Goal: Information Seeking & Learning: Find specific fact

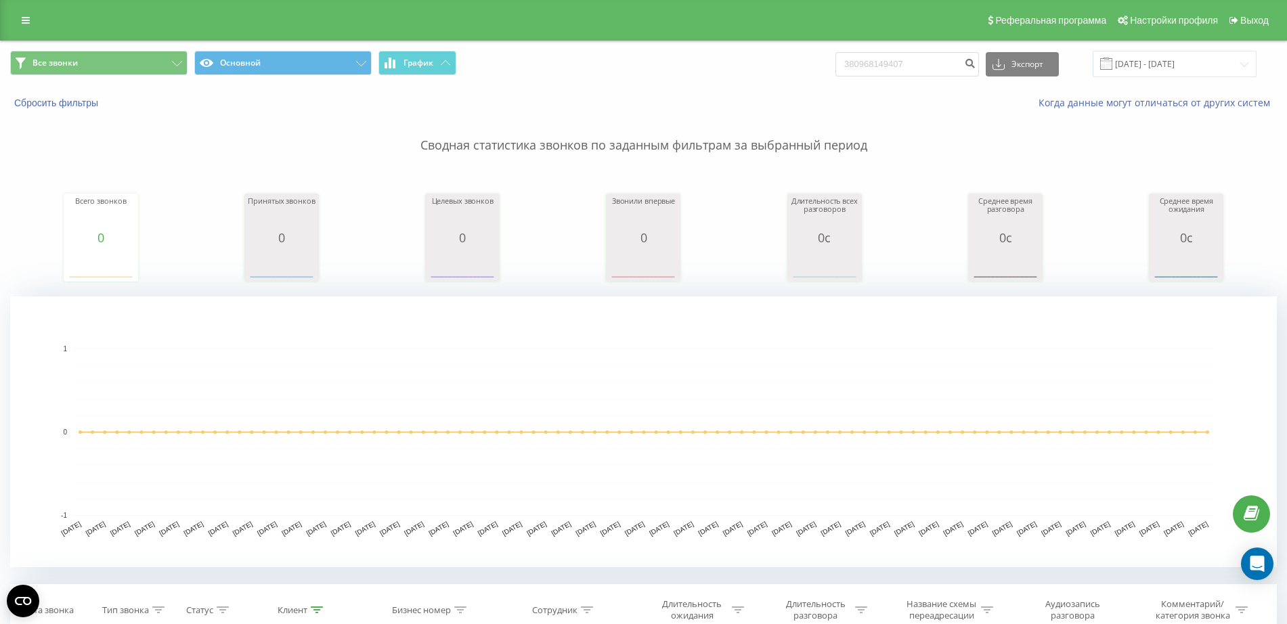
click at [728, 74] on div "Все звонки Основной График 380968149407 Экспорт .csv .xls .xlsx 20.05.2025 - 20…" at bounding box center [643, 64] width 1267 height 26
type input "380 95 888 4540"
drag, startPoint x: 919, startPoint y: 66, endPoint x: 646, endPoint y: 83, distance: 274.0
click at [651, 83] on div "Все звонки Основной График 380958884540 Экспорт .csv .xls .xlsx 20.05.2025 - 20…" at bounding box center [644, 63] width 1286 height 45
paste input "95 226 9922"
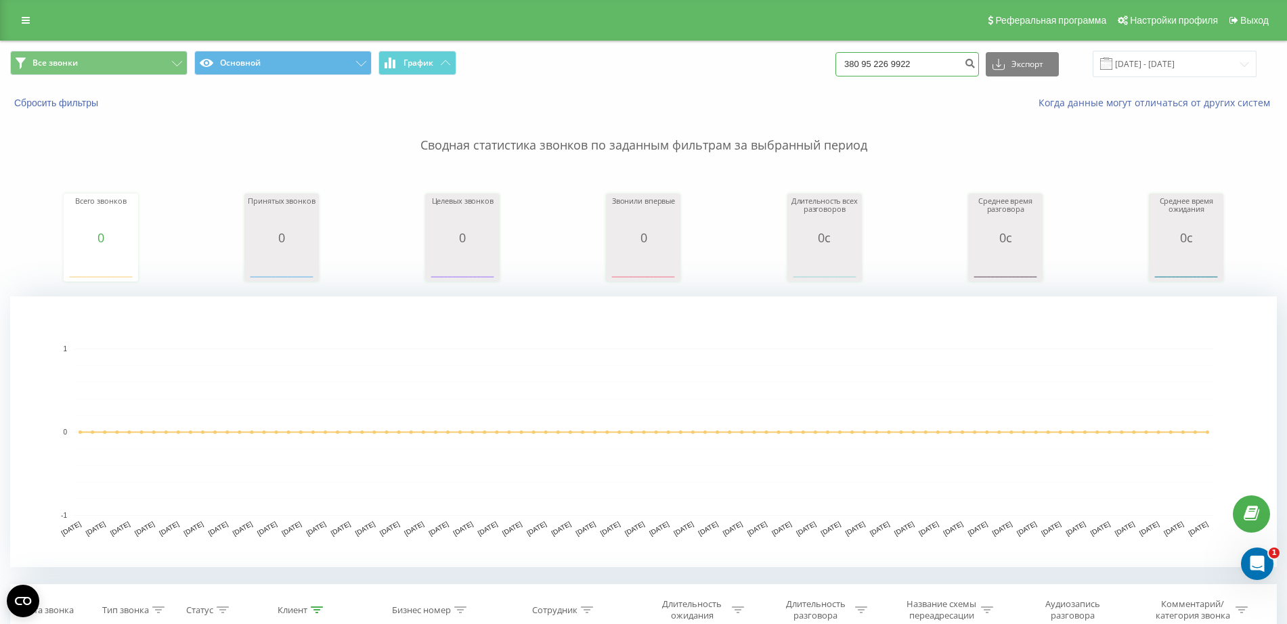
type input "380 95 226 9922"
drag, startPoint x: 924, startPoint y: 61, endPoint x: 728, endPoint y: 68, distance: 195.8
click at [728, 68] on div "Все звонки Основной График 380952269922 Экспорт .csv .xls .xlsx 20.05.2025 - 20…" at bounding box center [643, 64] width 1267 height 26
paste input "67 681 5001"
type input "380 67 681 5001"
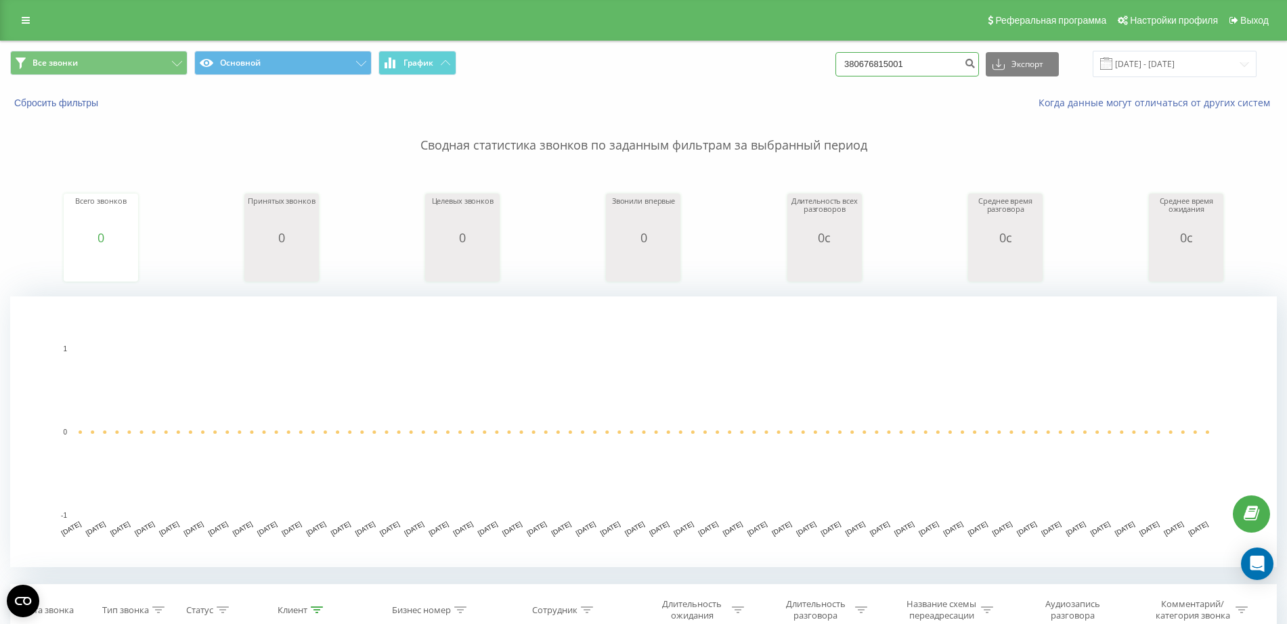
drag, startPoint x: 940, startPoint y: 70, endPoint x: 740, endPoint y: 95, distance: 201.2
click at [740, 95] on div "Все звонки Основной График 380676815001 Экспорт .csv .xls .xlsx 20.05.2025 - 20…" at bounding box center [644, 80] width 1286 height 78
paste input "67 982 8858"
type input "380 67 982 8858"
drag, startPoint x: 653, startPoint y: 110, endPoint x: 609, endPoint y: 112, distance: 44.1
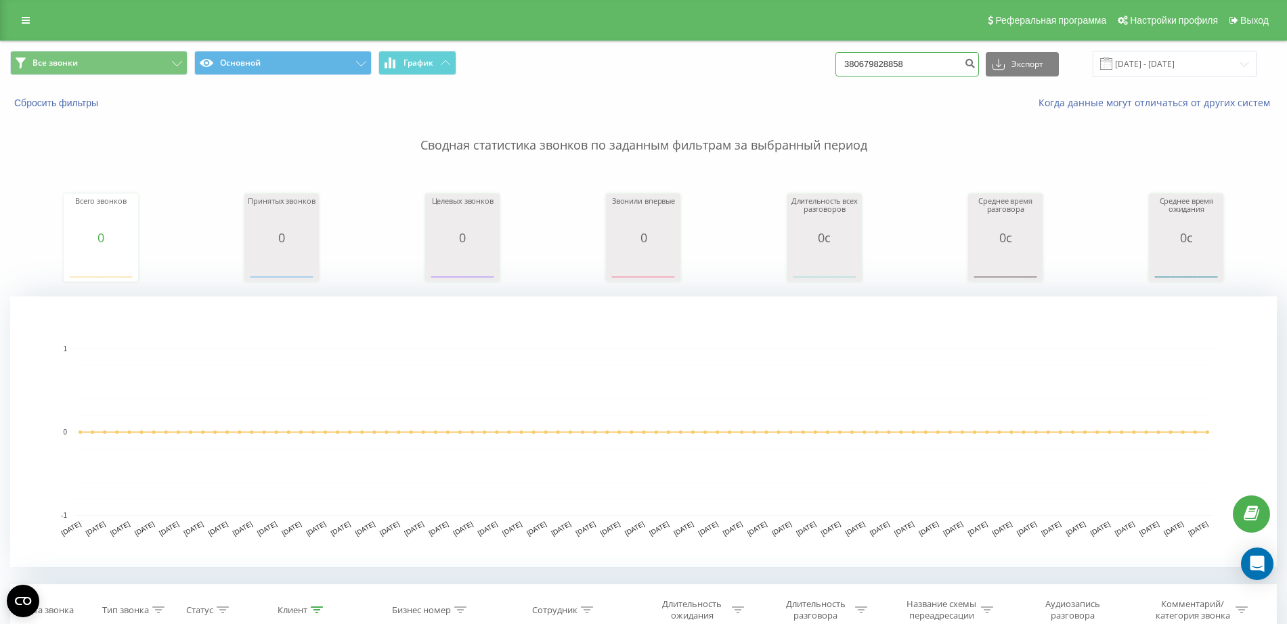
click at [609, 112] on div "Все звонки Основной График 380679828858 Экспорт .csv .xls .xlsx 20.05.2025 - 20…" at bounding box center [643, 495] width 1267 height 909
paste input "68 758 0484"
type input "380 68 758 0484"
drag, startPoint x: 898, startPoint y: 70, endPoint x: 835, endPoint y: 70, distance: 63.0
click at [835, 70] on div "Все звонки Основной График 380687580484 Экспорт .csv .xls .xlsx 20.05.2025 - 20…" at bounding box center [643, 64] width 1267 height 26
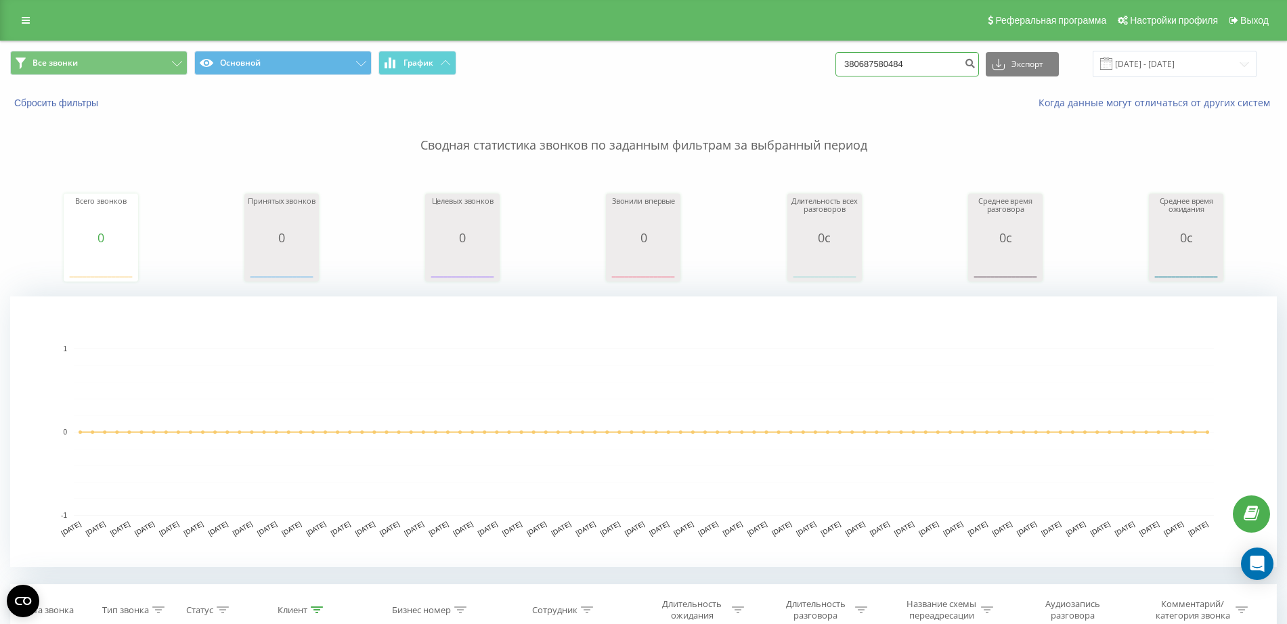
paste input "380 98 067 4795"
type input "380 98 067 4795"
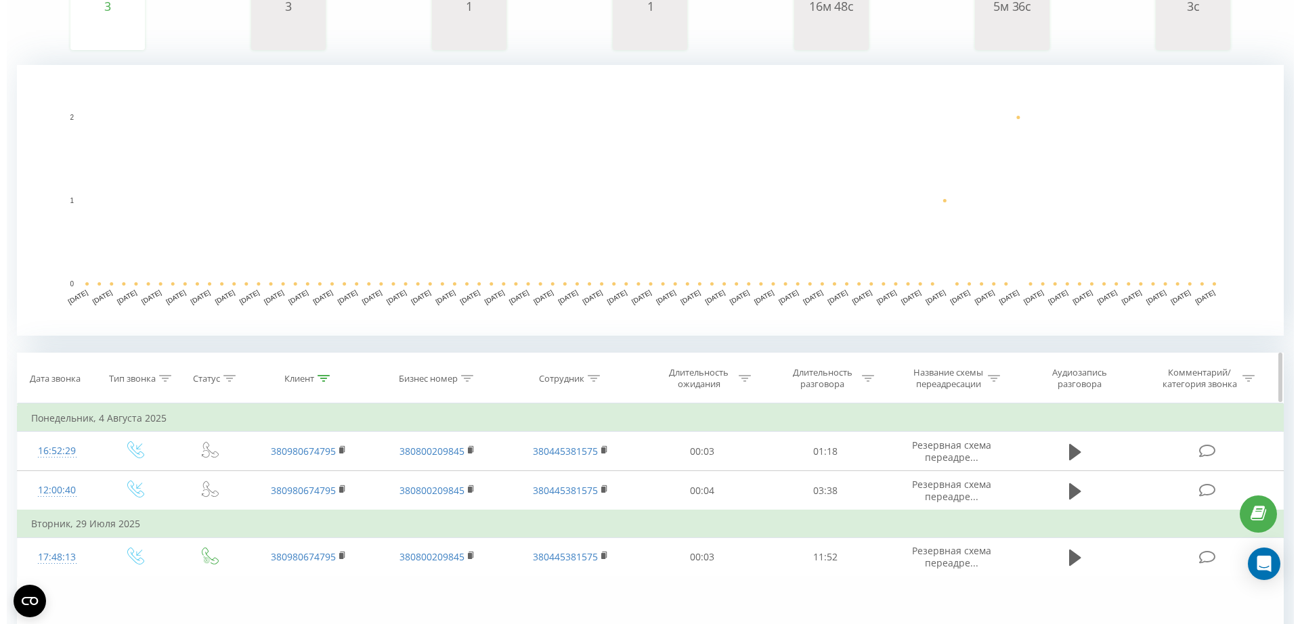
scroll to position [366, 0]
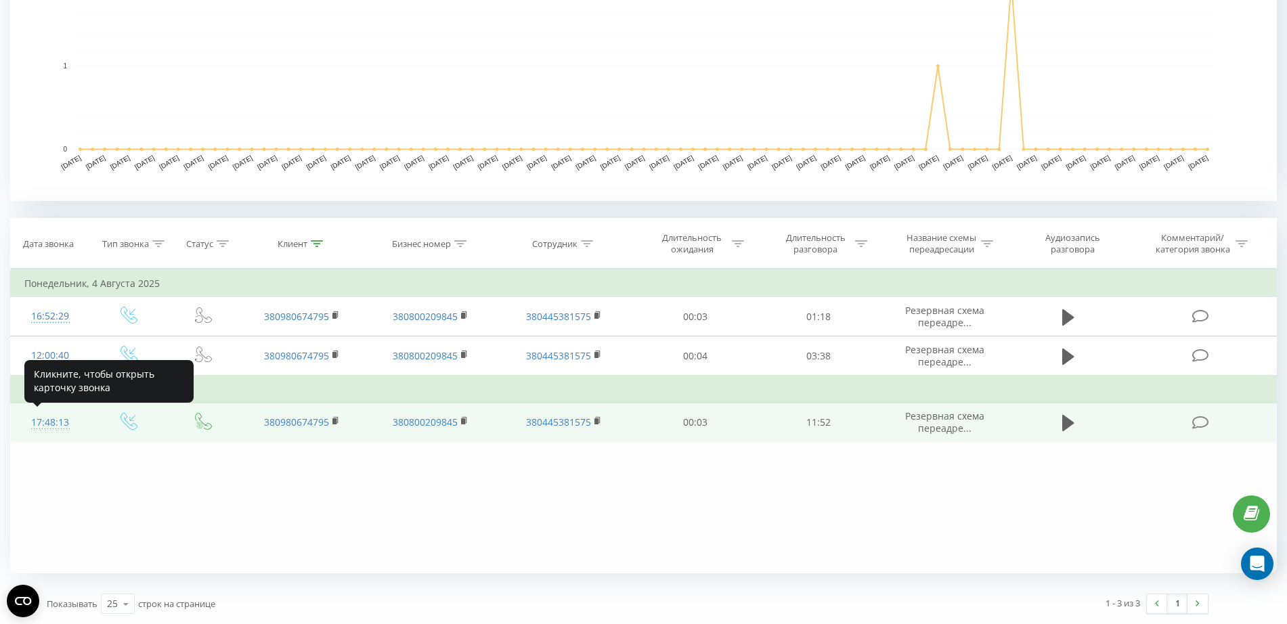
click at [39, 424] on div "17:48:13" at bounding box center [49, 423] width 51 height 26
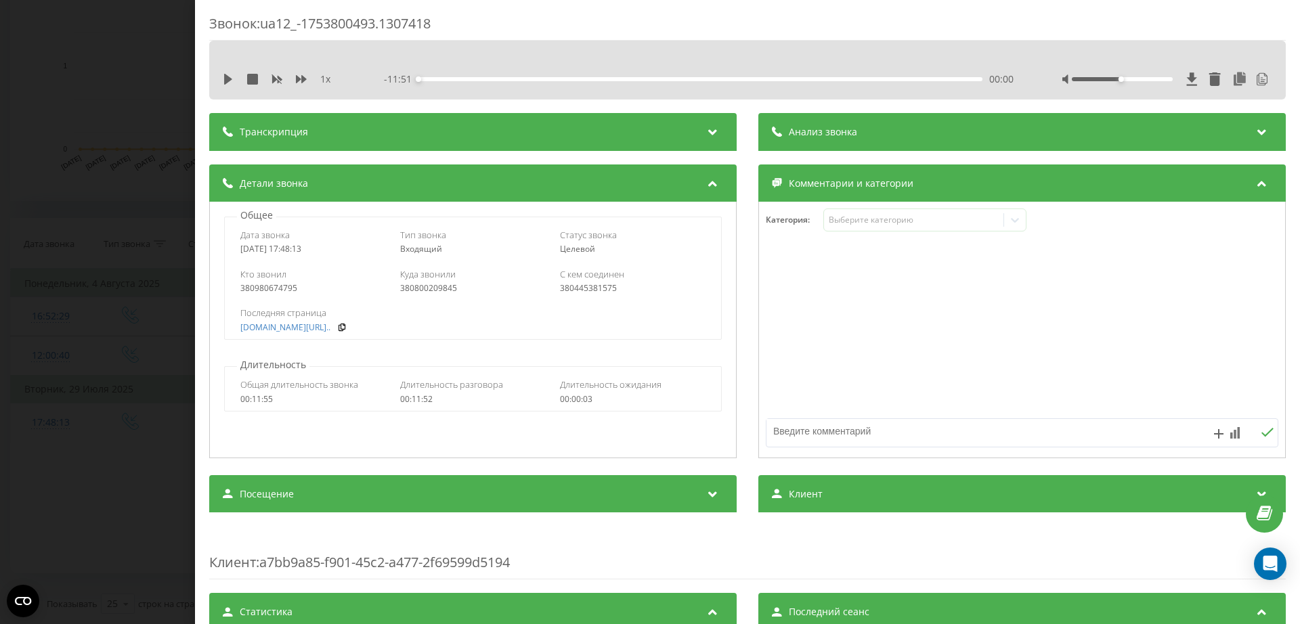
click at [169, 74] on div "Звонок : ua12_-1753800493.1307418 1 x - 11:51 00:00 00:00 Транскрипция 00:00 До…" at bounding box center [650, 312] width 1300 height 624
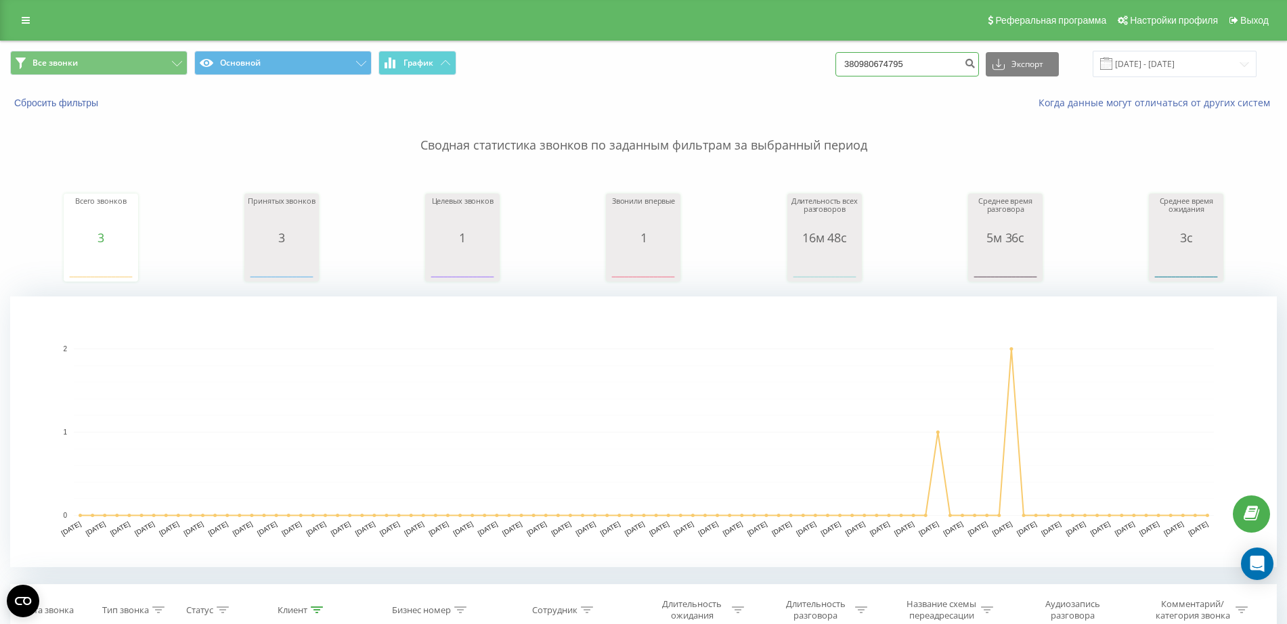
drag, startPoint x: 767, startPoint y: 60, endPoint x: 698, endPoint y: 52, distance: 69.5
click at [698, 52] on div "Все звонки Основной График 380980674795 Экспорт .csv .xls .xlsx 20.05.2025 - 20…" at bounding box center [643, 64] width 1267 height 26
paste input "97 777 6612"
type input "380 97 777 6612"
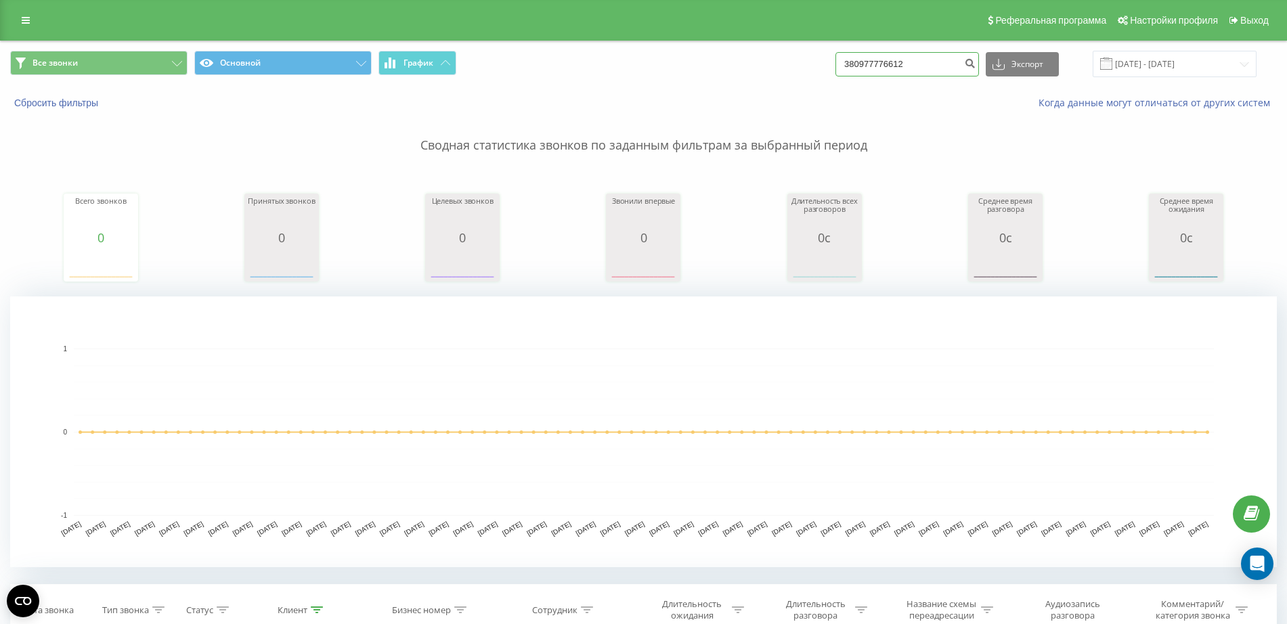
drag, startPoint x: 935, startPoint y: 67, endPoint x: 694, endPoint y: 89, distance: 242.0
click at [694, 89] on div "Все звонки Основной График 380977776612 Экспорт .csv .xls .xlsx 20.05.2025 - 20…" at bounding box center [644, 80] width 1286 height 78
paste input "99 219 2567"
type input "380 99 219 2567"
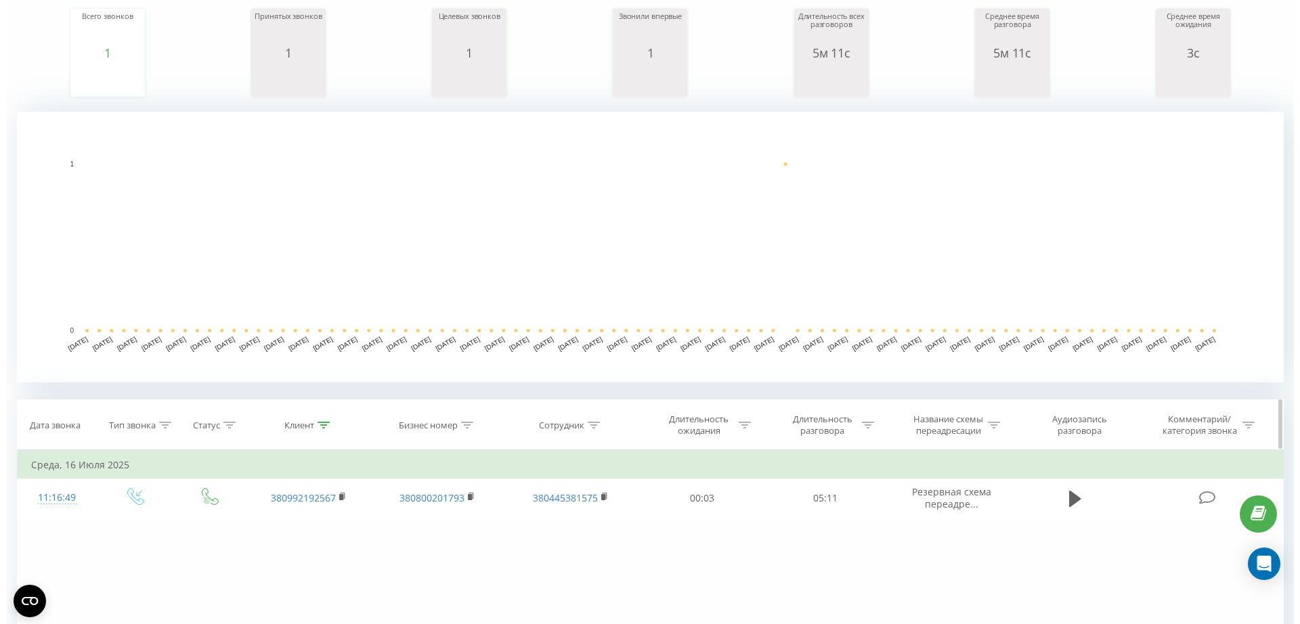
scroll to position [366, 0]
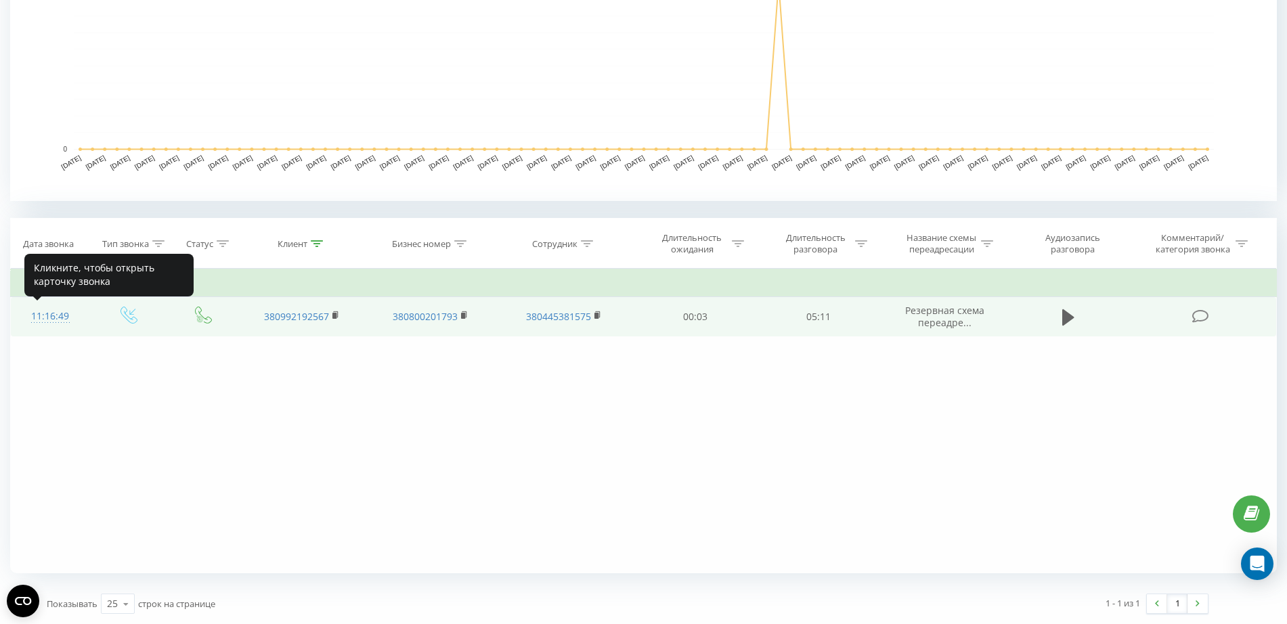
click at [60, 313] on div "11:16:49" at bounding box center [49, 316] width 51 height 26
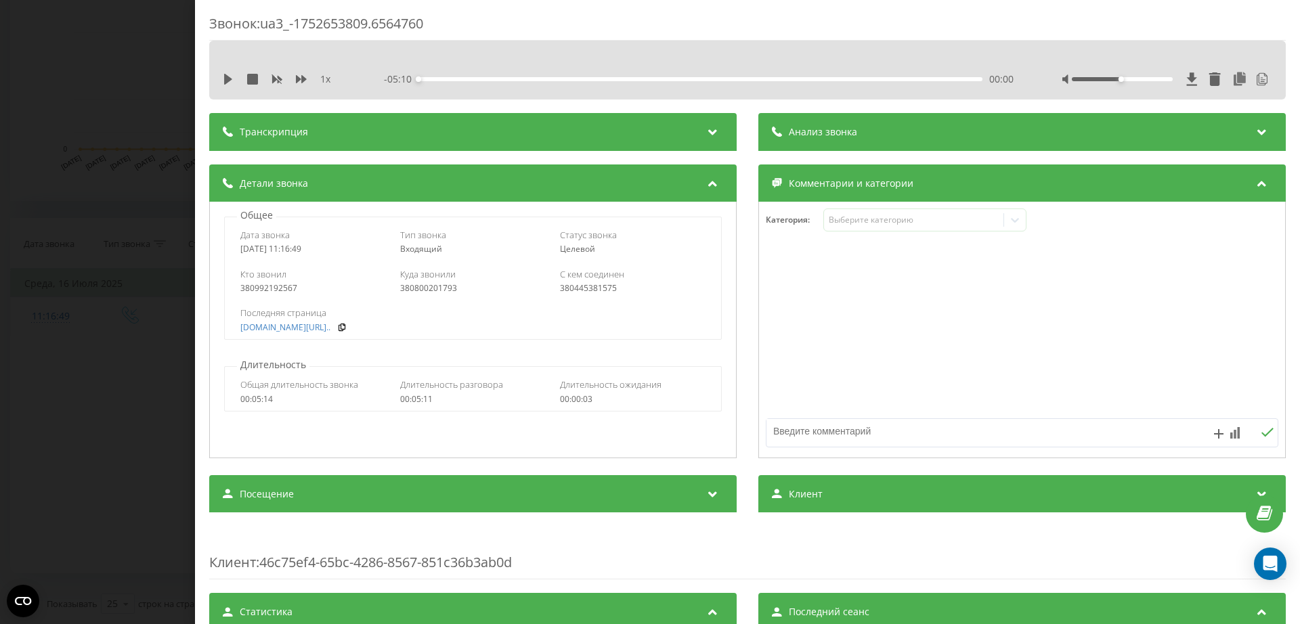
click at [137, 106] on div "Звонок : ua3_-1752653809.6564760 1 x - 05:10 00:00 00:00 Транскрипция 00:00 Доб…" at bounding box center [650, 312] width 1300 height 624
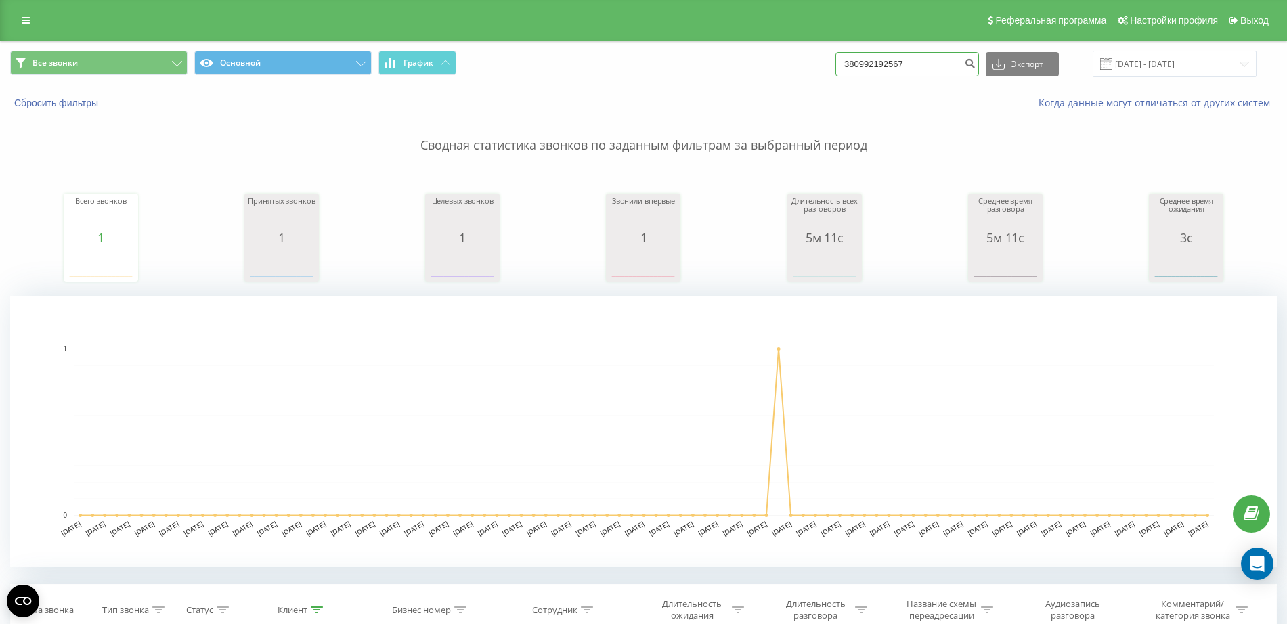
drag, startPoint x: 938, startPoint y: 62, endPoint x: 715, endPoint y: 68, distance: 222.8
click at [715, 68] on div "Все звонки Основной График 380992192567 Экспорт .csv .xls .xlsx 20.05.2025 - 20…" at bounding box center [643, 64] width 1267 height 26
paste input "97 494 0329"
type input "380 97 494 0329"
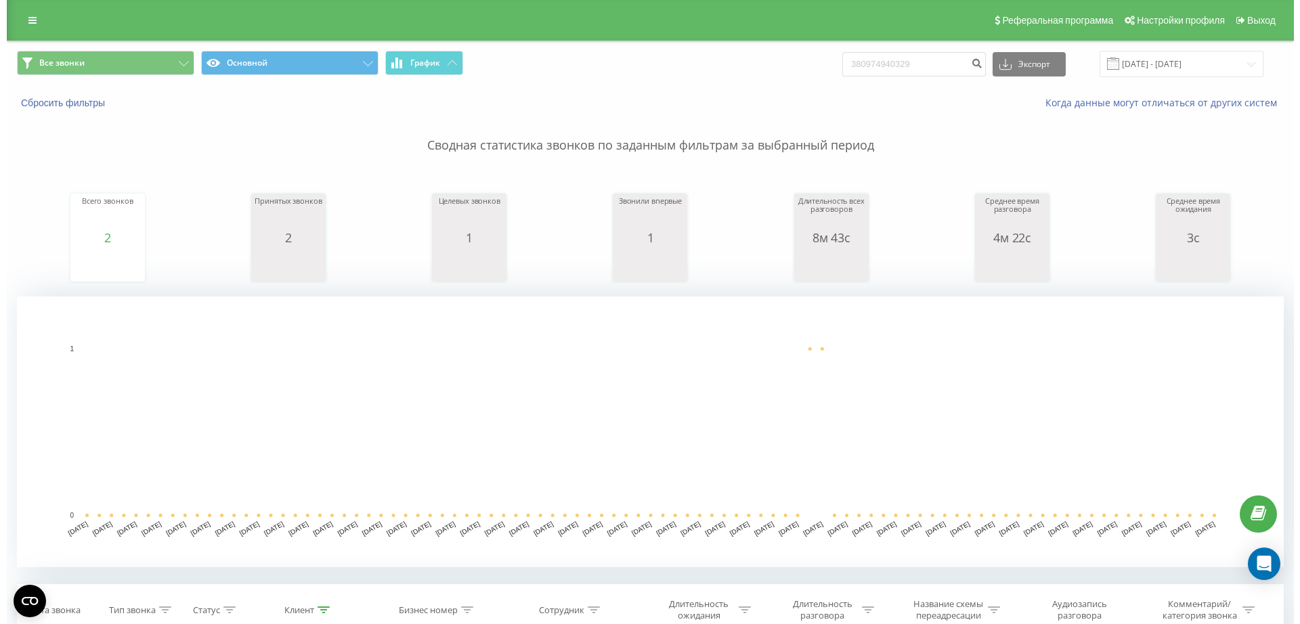
scroll to position [339, 0]
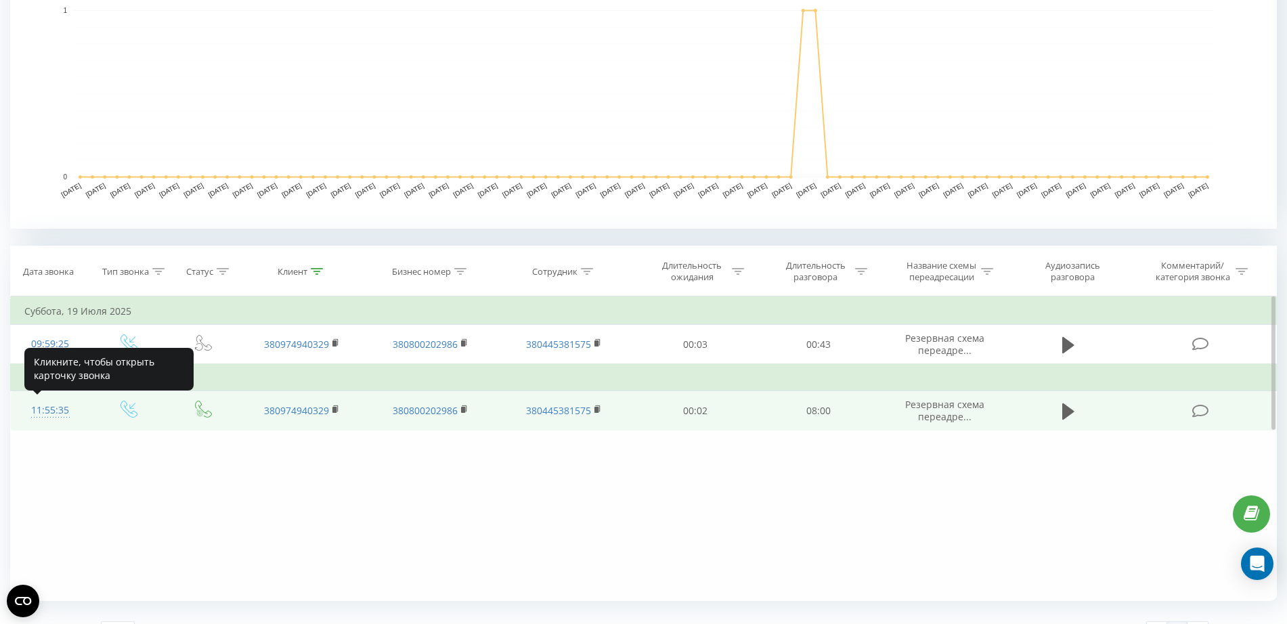
click at [47, 407] on div "11:55:35" at bounding box center [49, 410] width 51 height 26
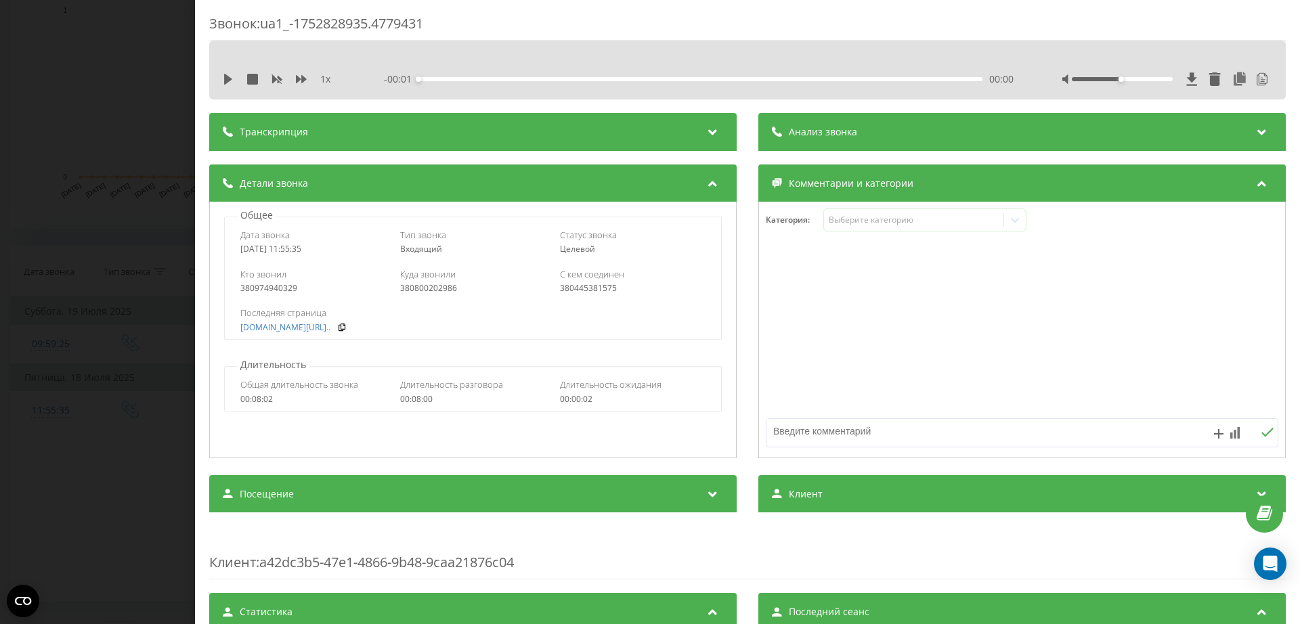
click at [83, 114] on div "Звонок : ua1_-1752828935.4779431 1 x - 00:01 00:00 00:00 Транскрипция Для анали…" at bounding box center [650, 312] width 1300 height 624
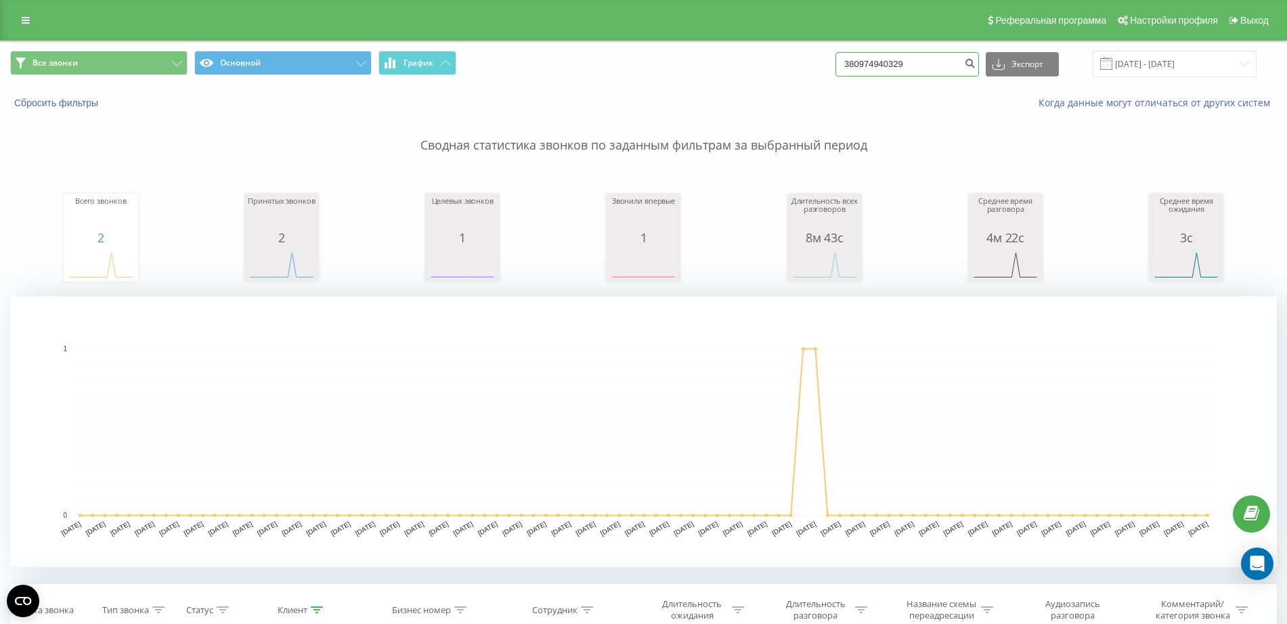
drag, startPoint x: 946, startPoint y: 58, endPoint x: 588, endPoint y: 93, distance: 359.2
click at [594, 93] on div "Все звонки Основной График 380974940329 Экспорт .csv .xls .xlsx 20.05.2025 - 20…" at bounding box center [644, 80] width 1286 height 78
paste input "93 564 3357"
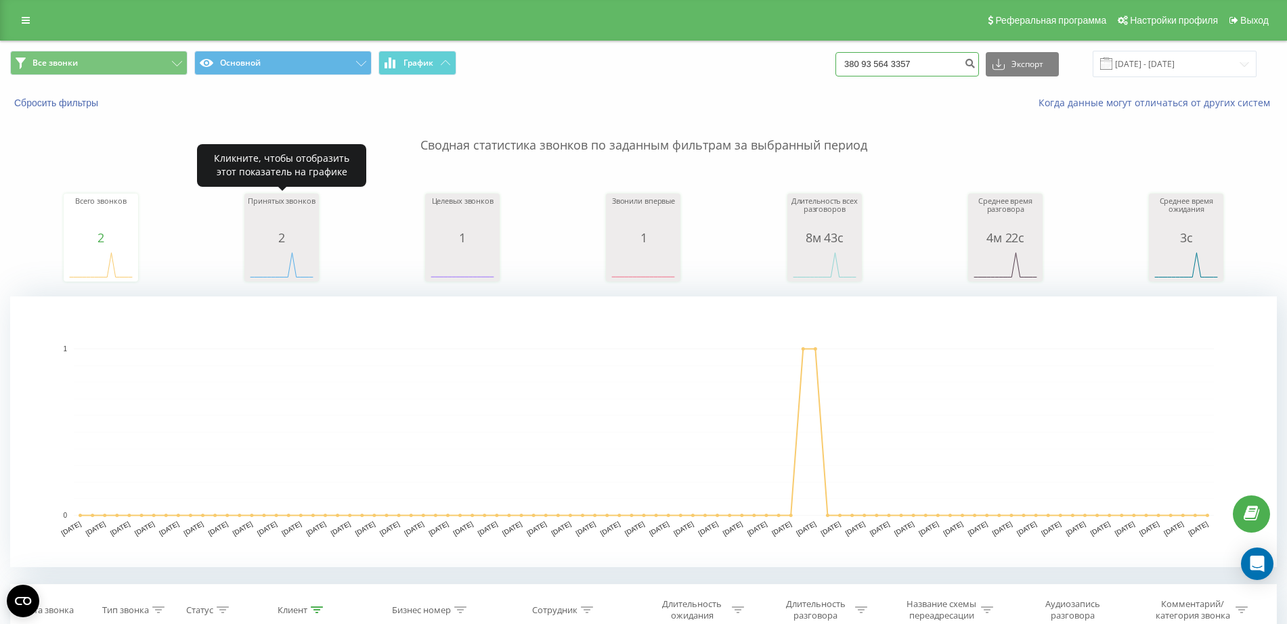
type input "380 93 564 3357"
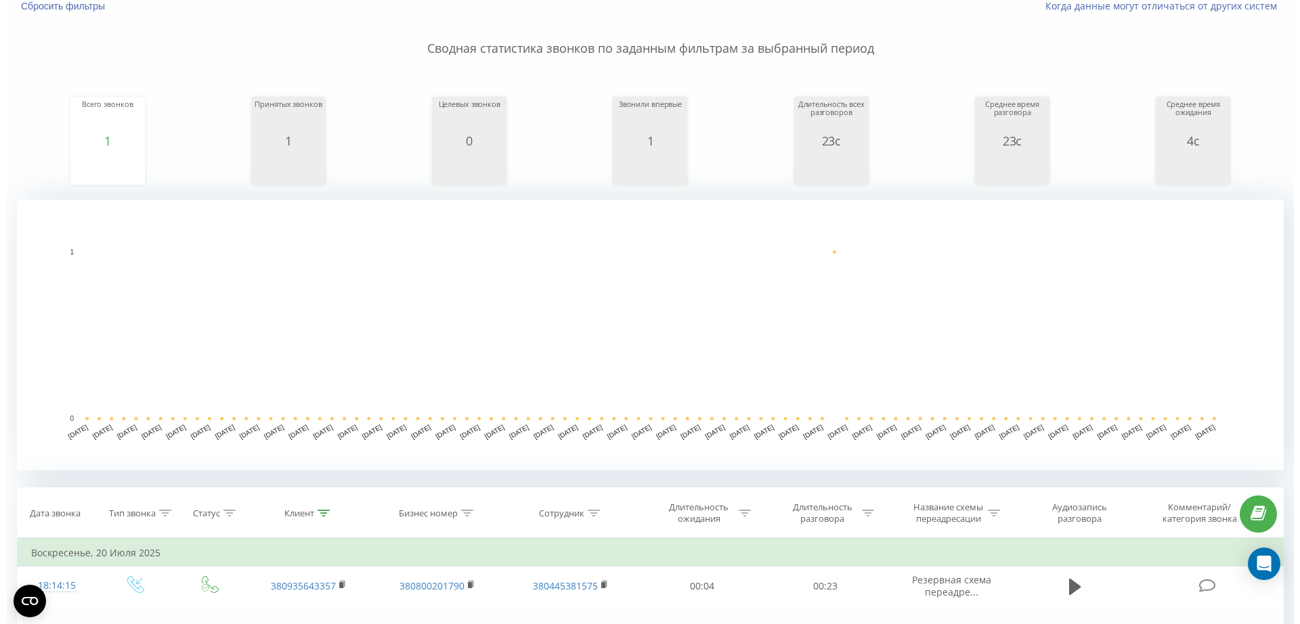
scroll to position [254, 0]
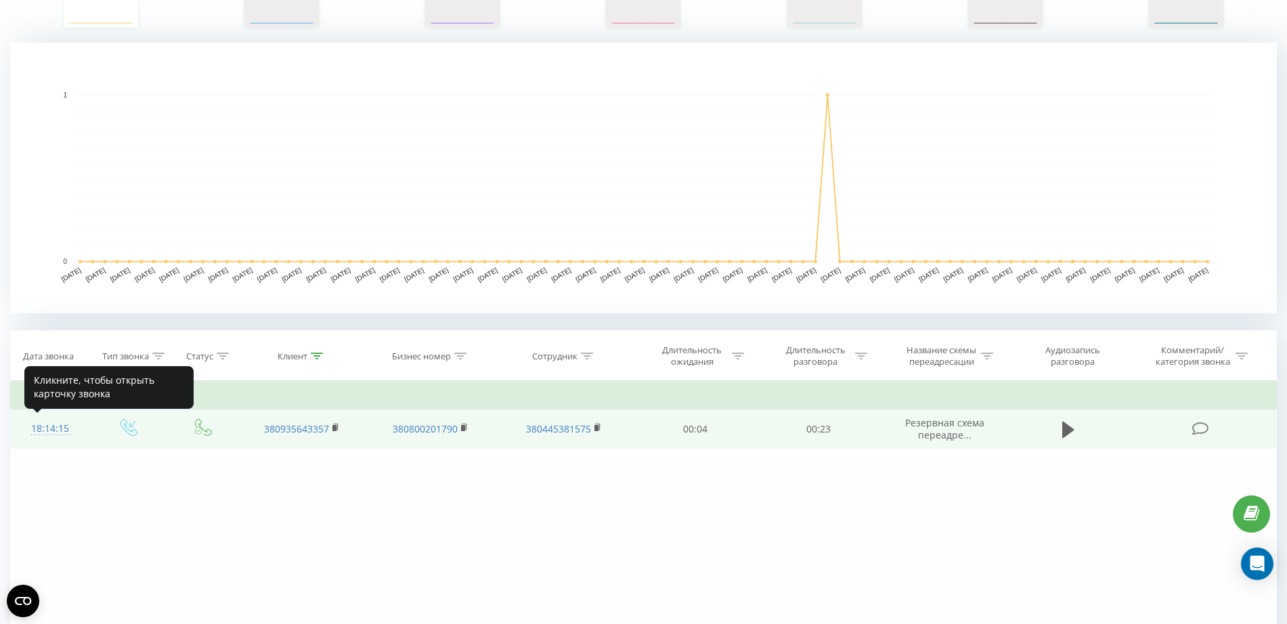
click at [47, 431] on div "18:14:15" at bounding box center [49, 429] width 51 height 26
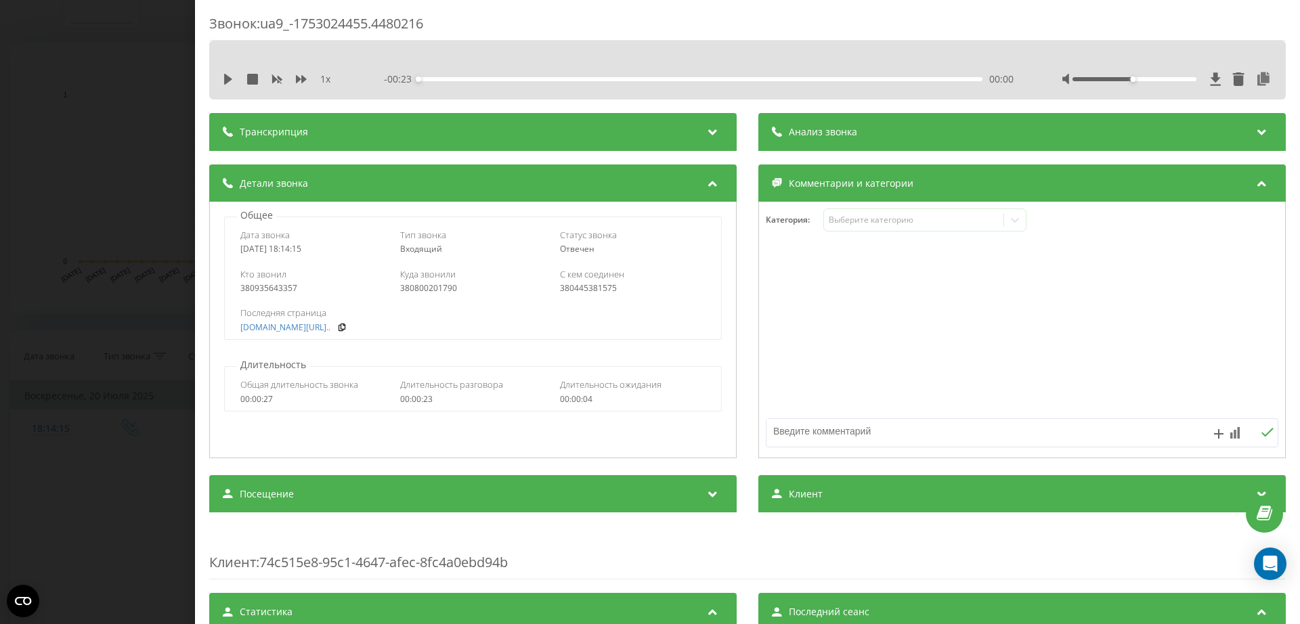
click at [113, 214] on div "Звонок : ua9_-1753024455.4480216 1 x - 00:23 00:00 00:00 Транскрипция Для анали…" at bounding box center [650, 312] width 1300 height 624
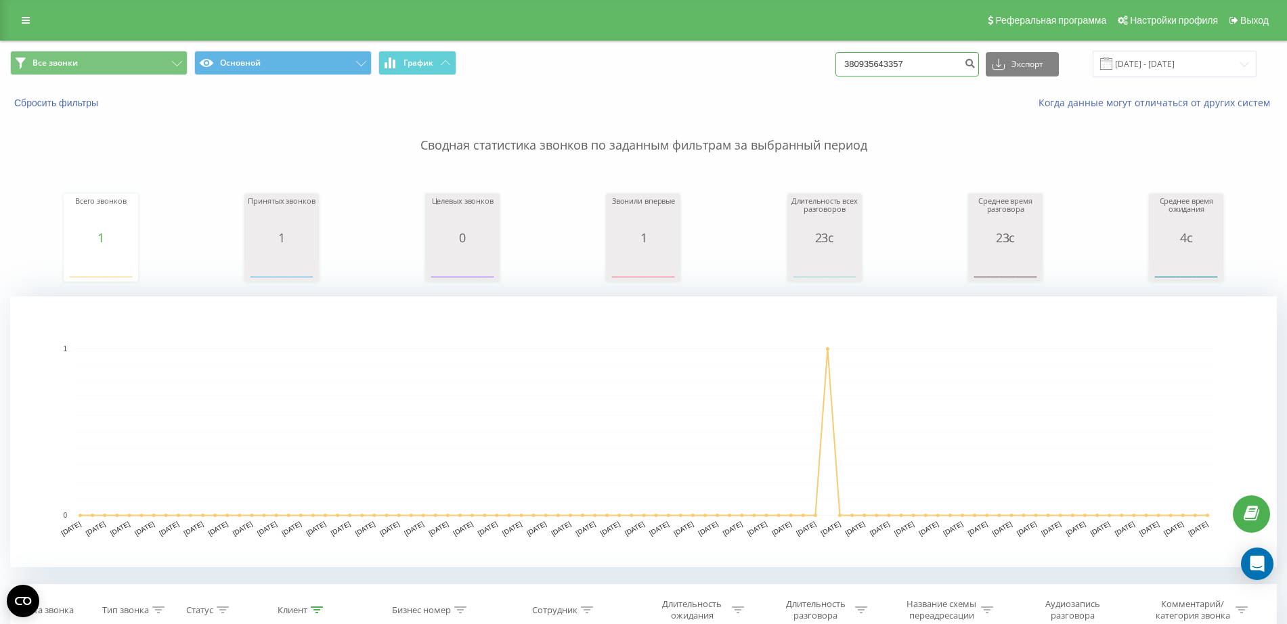
drag, startPoint x: 953, startPoint y: 54, endPoint x: 643, endPoint y: 78, distance: 311.0
click at [643, 77] on div "Все звонки Основной График 380935643357 Экспорт .csv .xls .xlsx 20.05.2025 - 20…" at bounding box center [643, 64] width 1267 height 26
paste input "97 614 8786"
type input "380 97 614 8786"
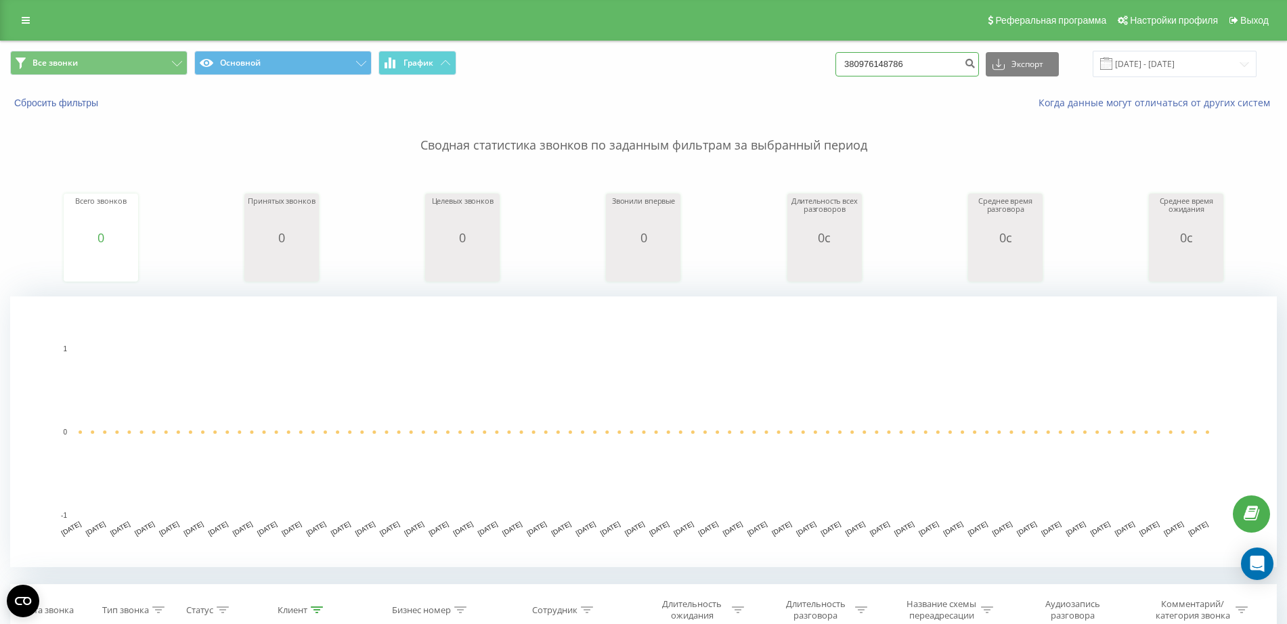
drag, startPoint x: 933, startPoint y: 68, endPoint x: 684, endPoint y: 89, distance: 250.0
click at [684, 88] on div "Все звонки Основной График 380976148786 Экспорт .csv .xls .xlsx [DATE] - [DATE]…" at bounding box center [644, 80] width 1286 height 78
paste input "97 951 9733"
type input "380 97 951 9733"
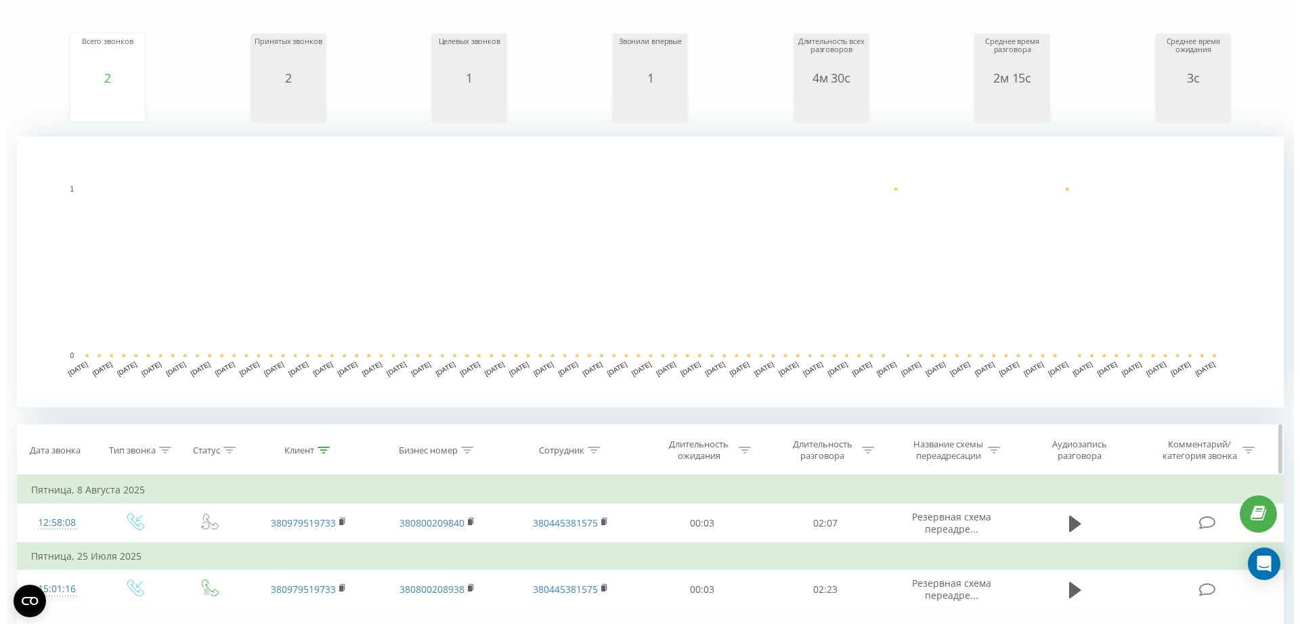
scroll to position [366, 0]
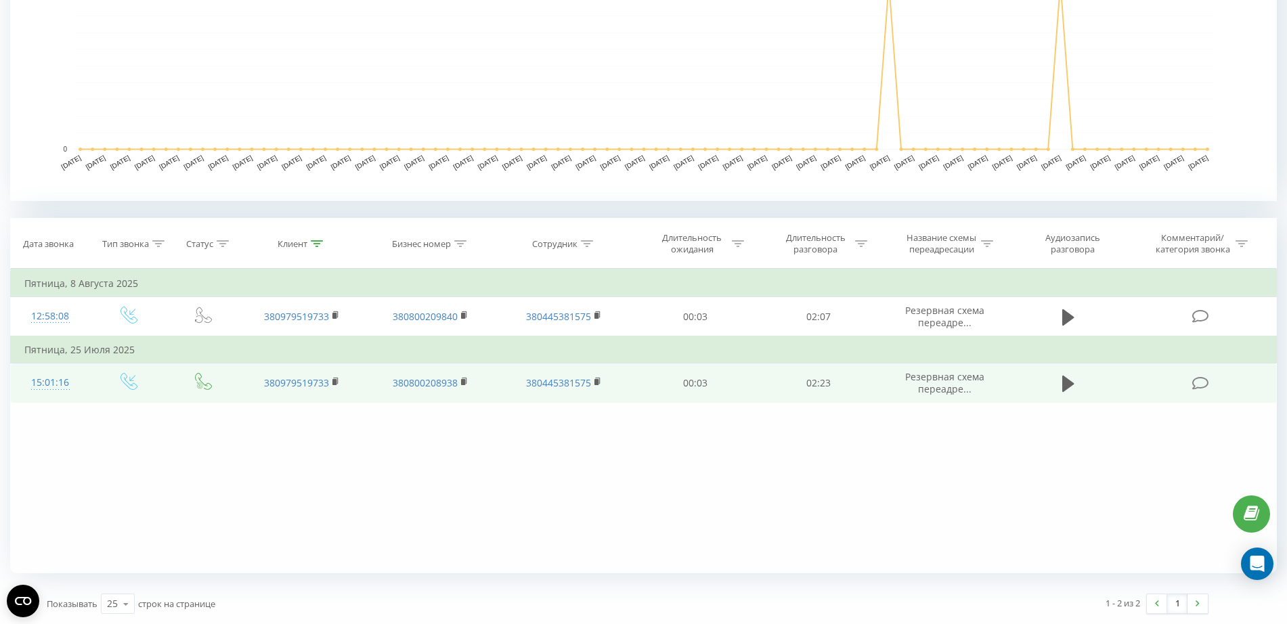
click at [56, 375] on div "15:01:16" at bounding box center [49, 383] width 51 height 26
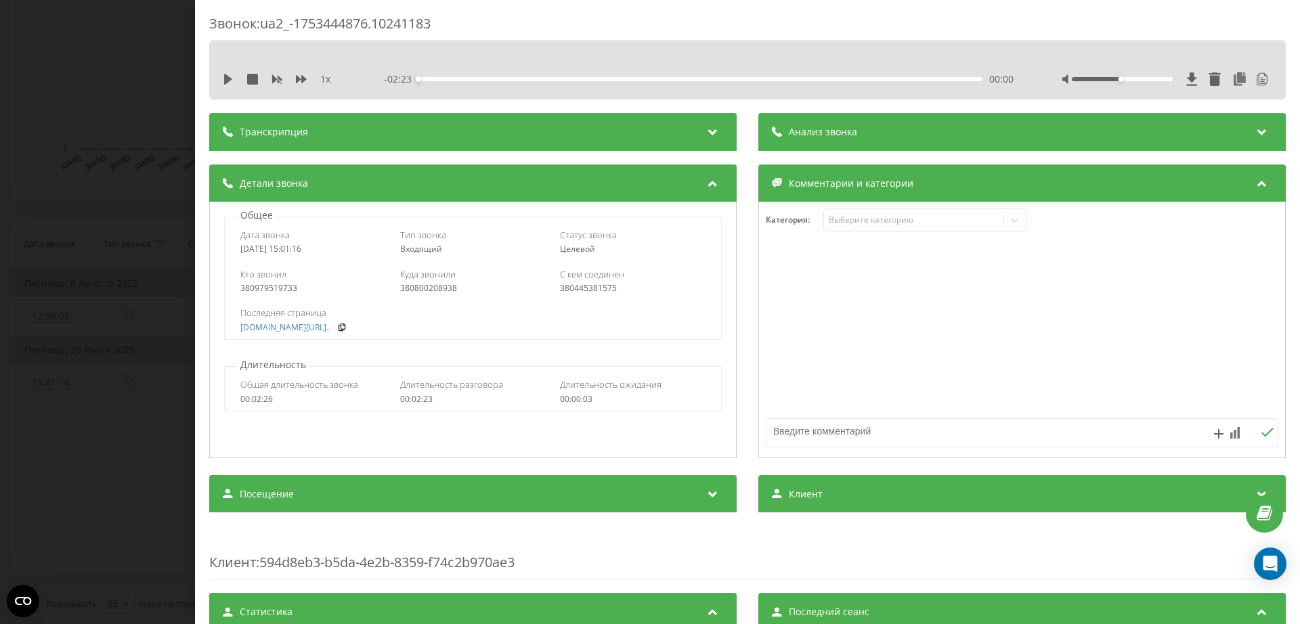
click at [109, 237] on div "Звонок : ua2_-1753444876.10241183 1 x - 02:23 00:00 00:00 Транскрипция 00:00 До…" at bounding box center [650, 312] width 1300 height 624
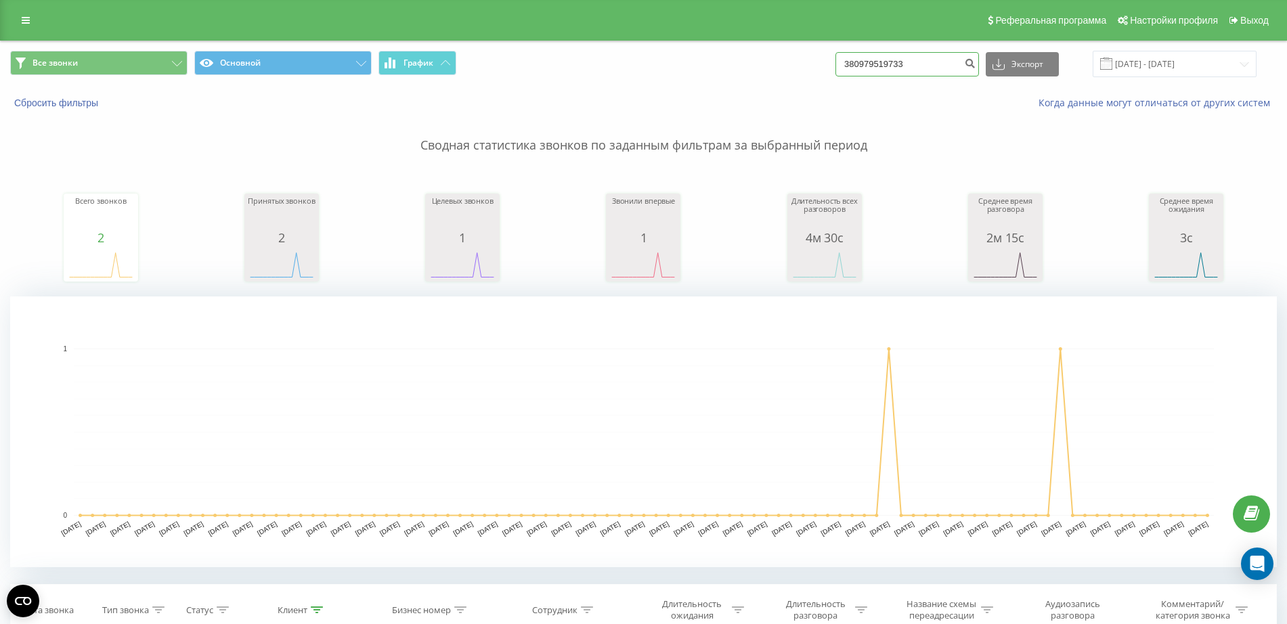
drag, startPoint x: 858, startPoint y: 70, endPoint x: 742, endPoint y: 81, distance: 116.3
click at [750, 80] on div "Все звонки Основной График 380979519733 Экспорт .csv .xls .xlsx 20.05.2025 - 20…" at bounding box center [644, 63] width 1286 height 45
paste input "93 240 0705"
type input "380 93 240 0705"
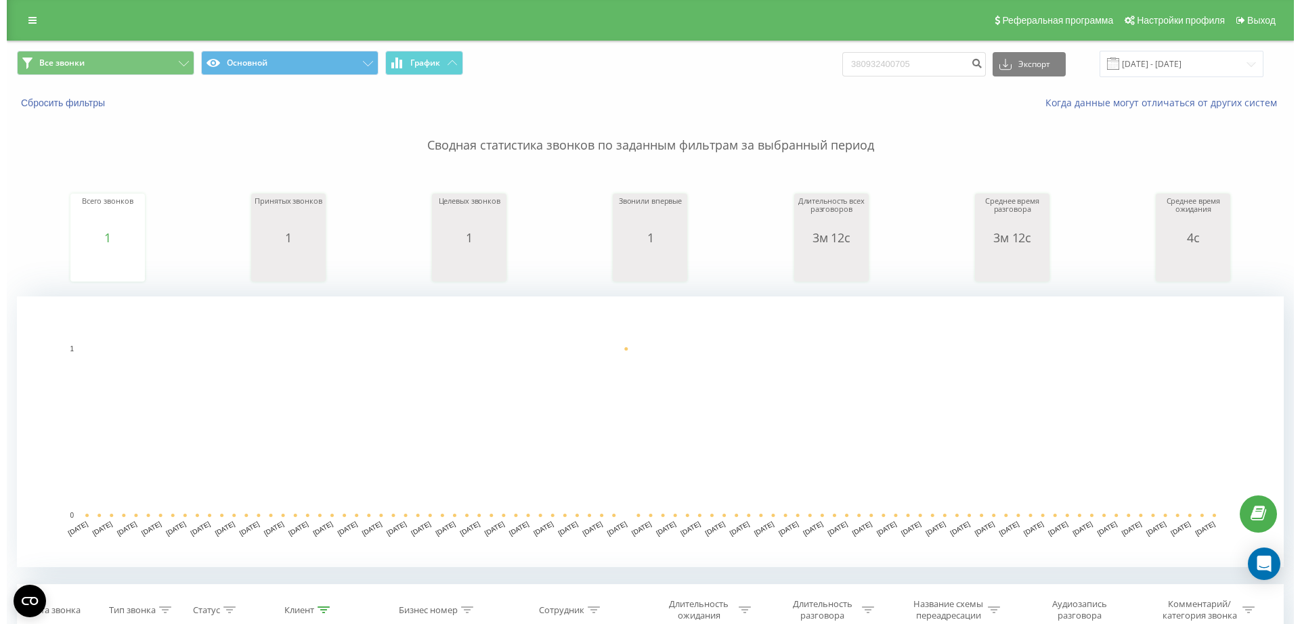
scroll to position [254, 0]
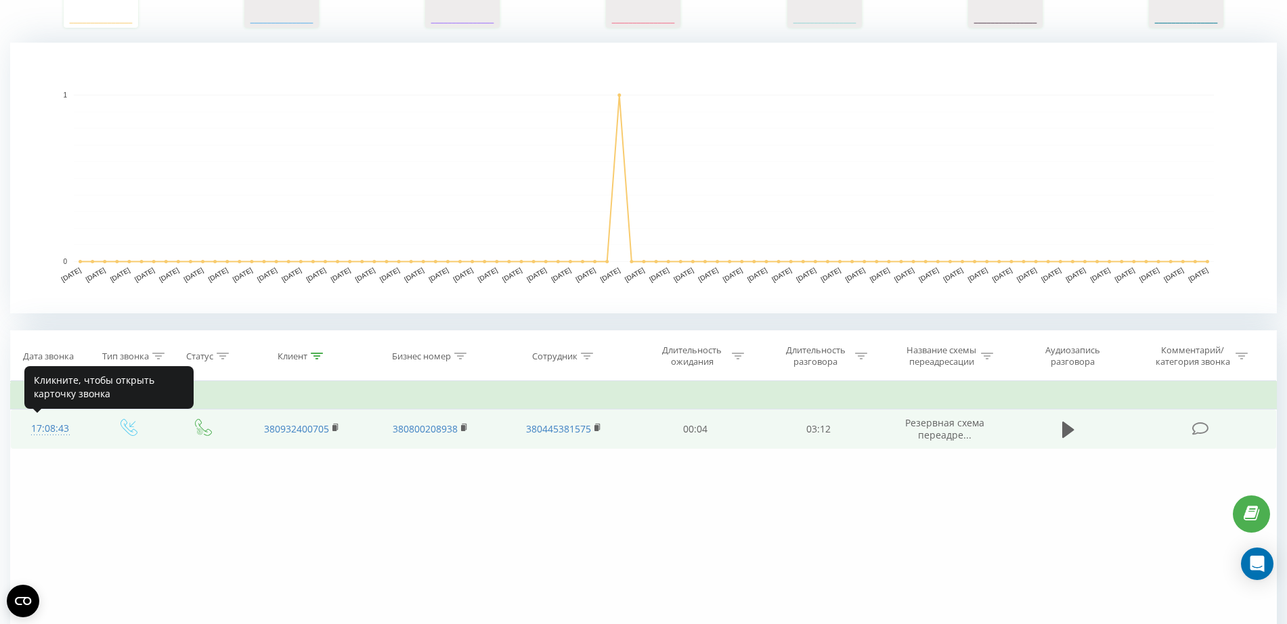
click at [43, 418] on div "17:08:43" at bounding box center [49, 429] width 51 height 26
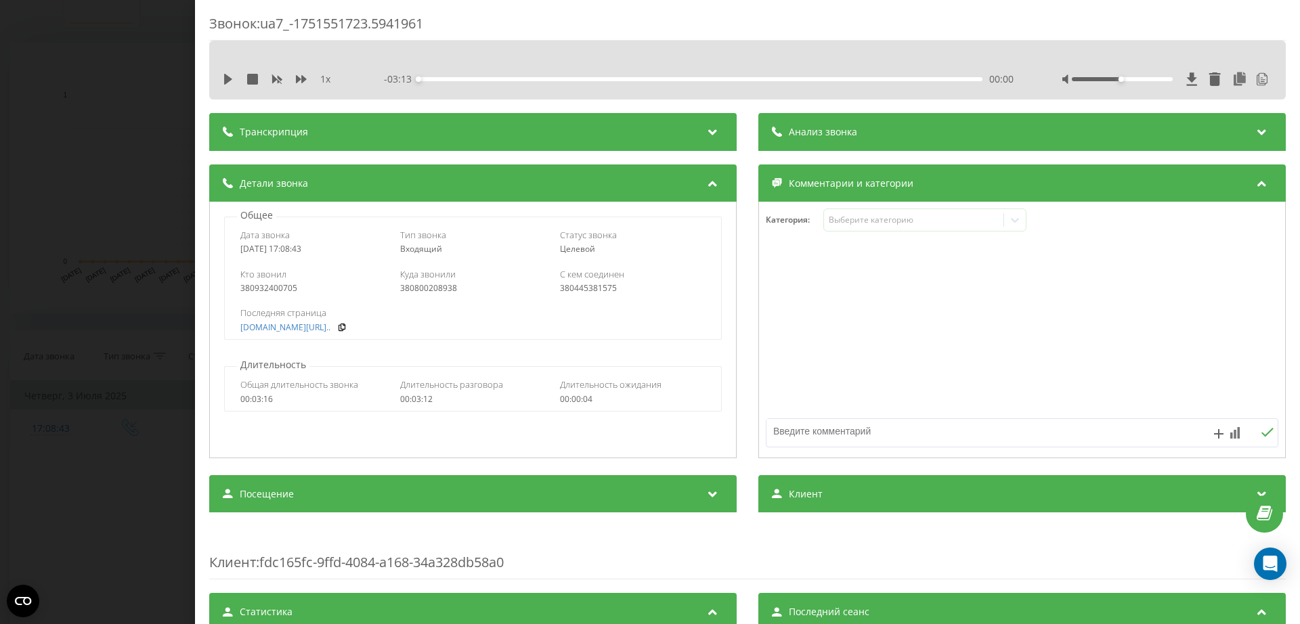
click at [26, 135] on div "Звонок : ua7_-1751551723.5941961 1 x - 03:13 00:00 00:00 Транскрипция 00:00 Доб…" at bounding box center [650, 312] width 1300 height 624
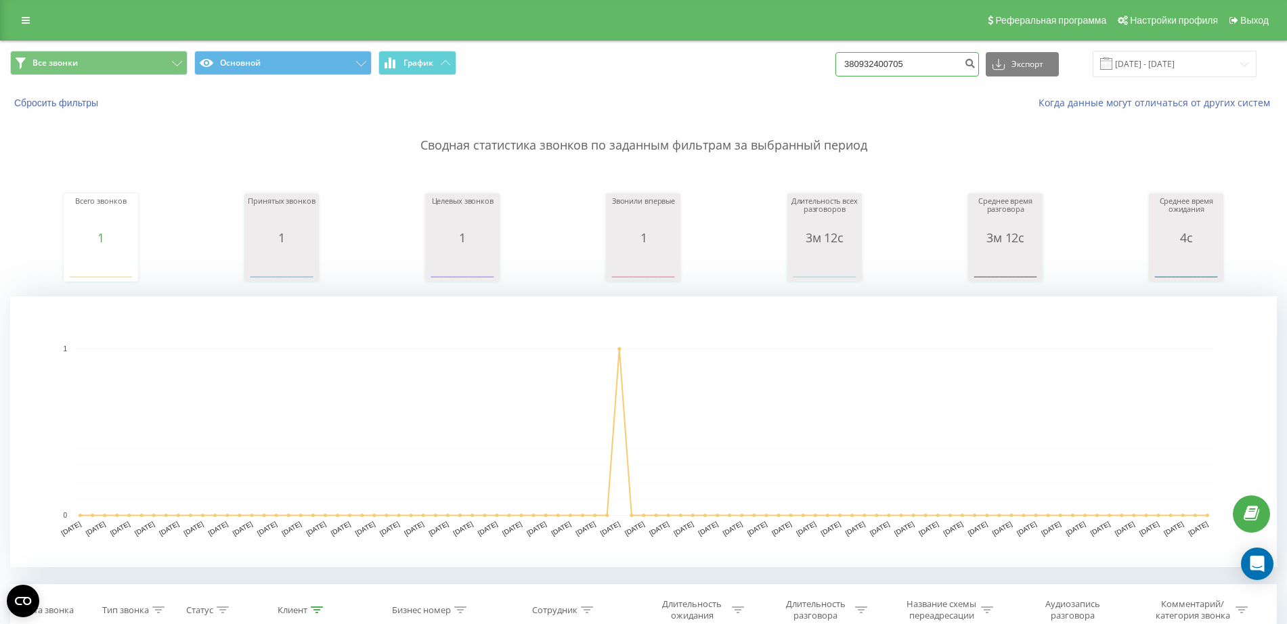
drag, startPoint x: 949, startPoint y: 66, endPoint x: 672, endPoint y: 60, distance: 277.0
click at [672, 60] on div "Все звонки Основной График 380932400705 Экспорт .csv .xls .xlsx 20.05.2025 - 20…" at bounding box center [643, 64] width 1267 height 26
paste input "63 744 7536"
type input "380 63 744 7536"
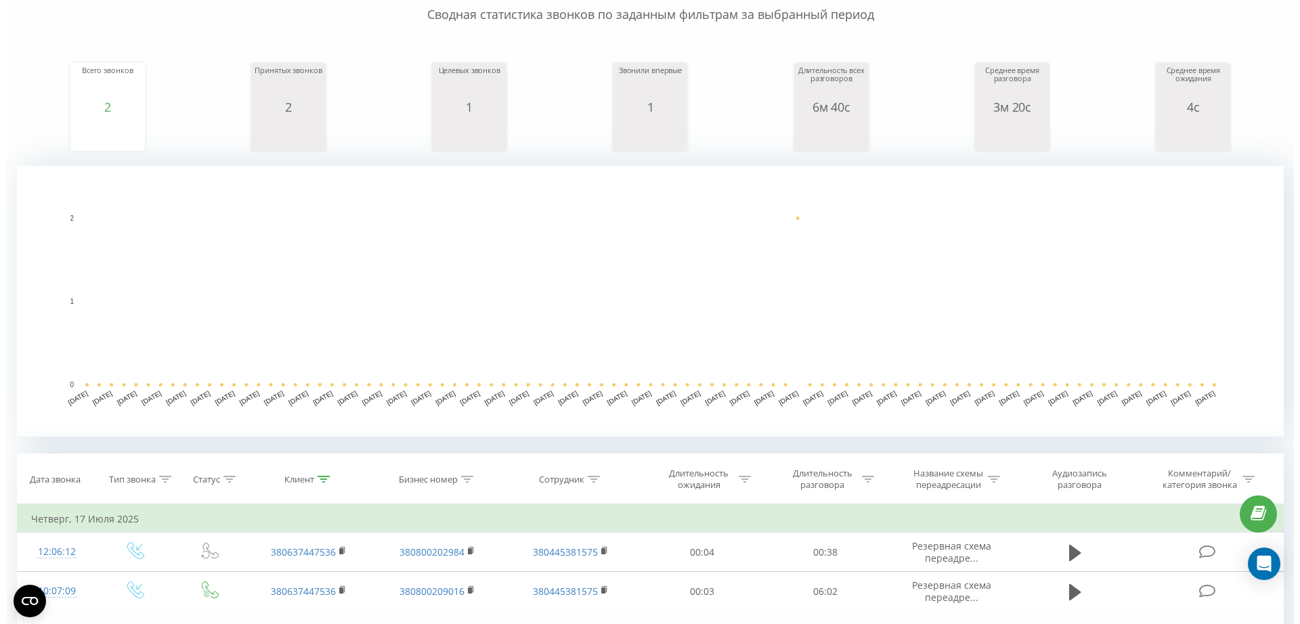
scroll to position [366, 0]
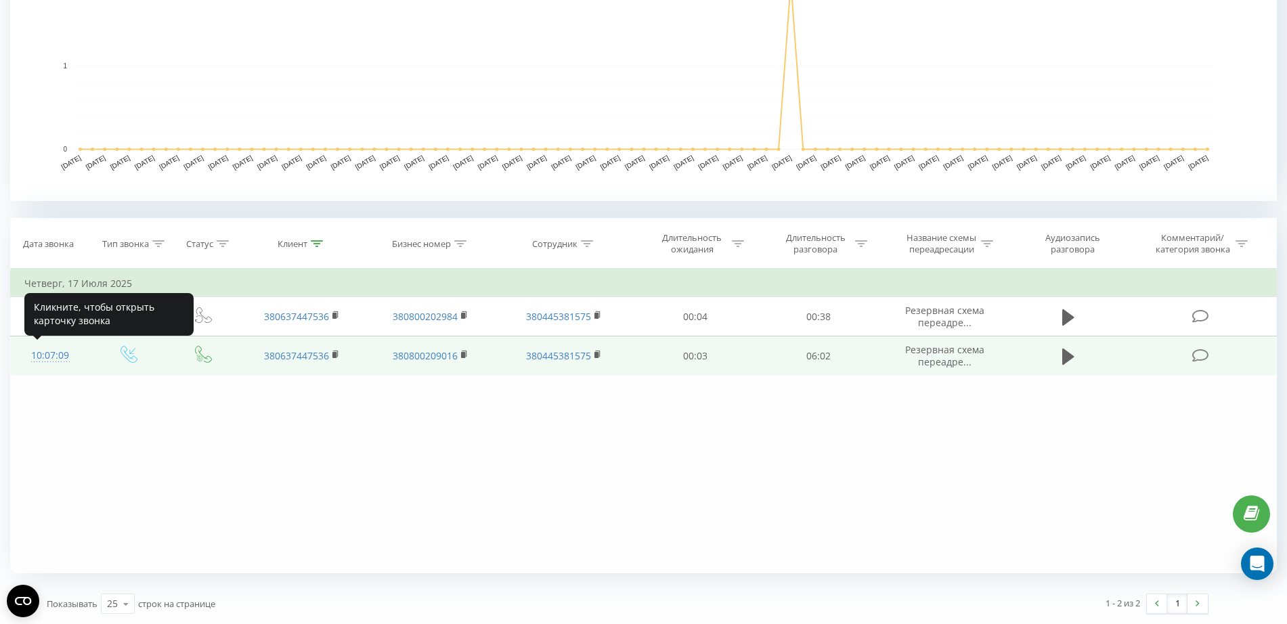
click at [47, 353] on div "10:07:09" at bounding box center [49, 356] width 51 height 26
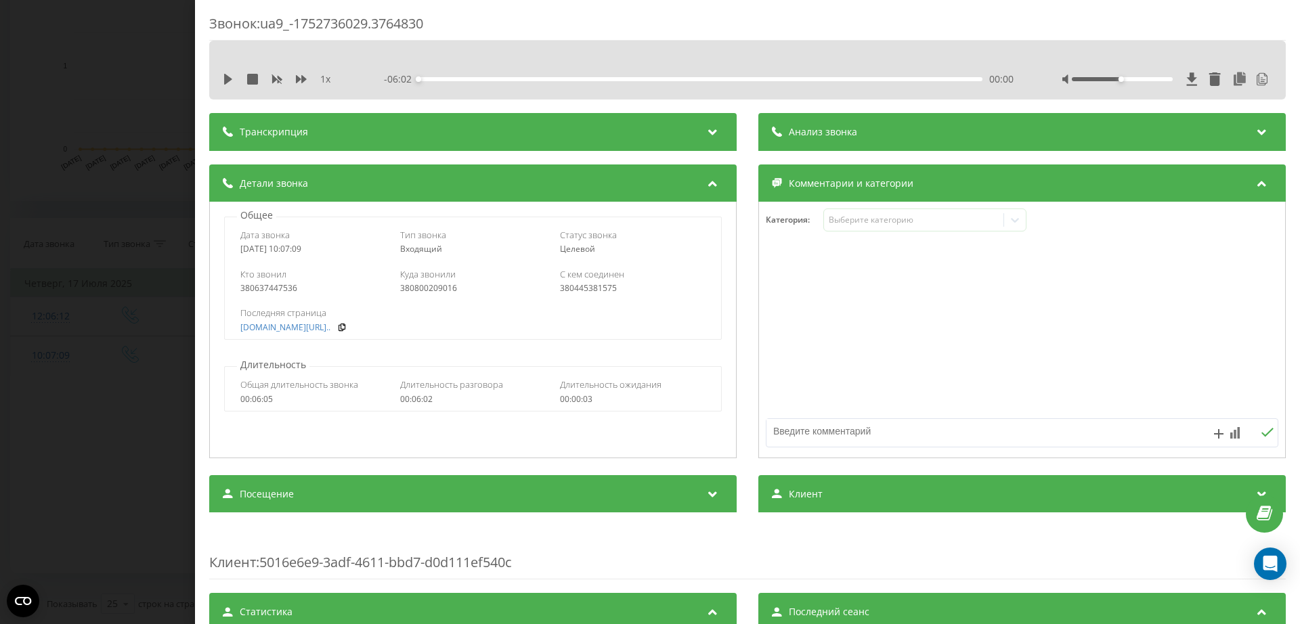
click at [97, 186] on div "Звонок : ua9_-1752736029.3764830 1 x - 06:02 00:00 00:00 Транскрипция 00:00 Доб…" at bounding box center [650, 312] width 1300 height 624
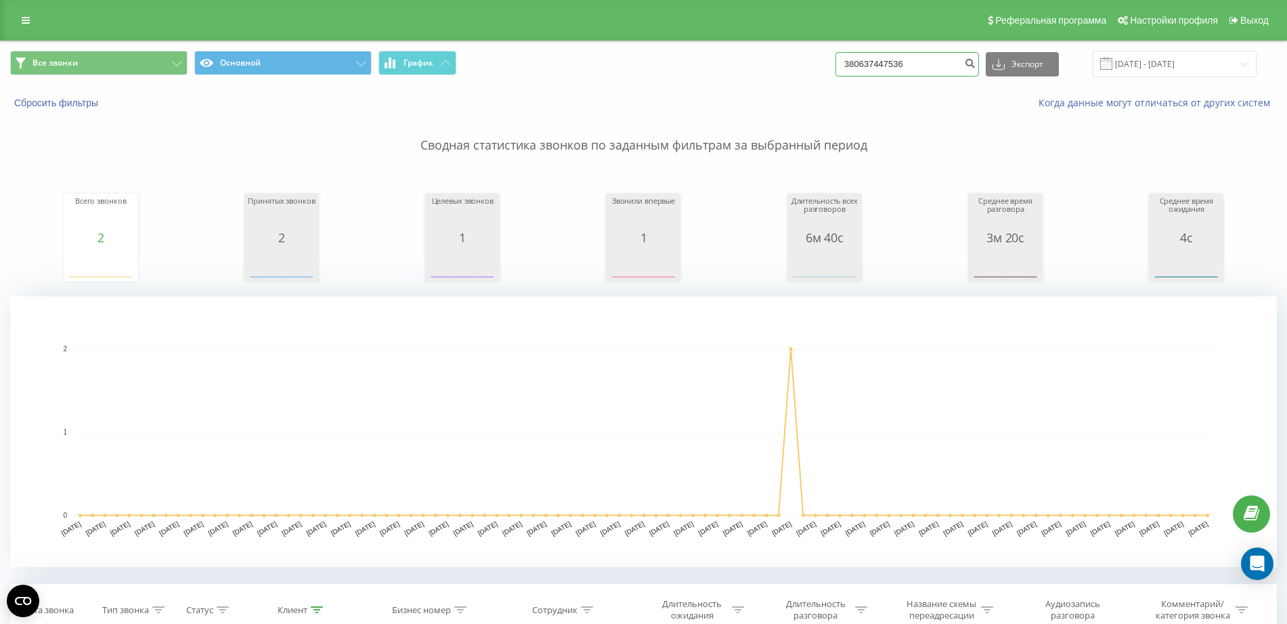
drag, startPoint x: 935, startPoint y: 71, endPoint x: 663, endPoint y: 91, distance: 272.2
click at [665, 91] on div "Все звонки Основной График 380637447536 Экспорт .csv .xls .xlsx [DATE] - [DATE]…" at bounding box center [644, 80] width 1286 height 78
paste input "0985253745"
type input "0985253745"
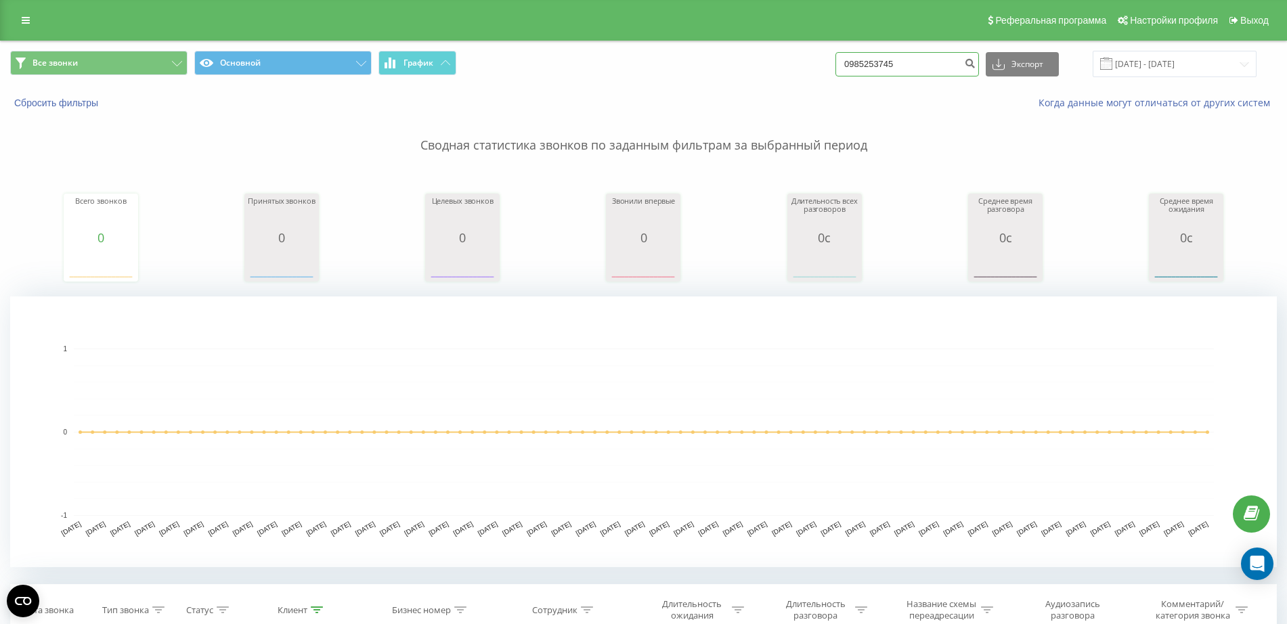
drag, startPoint x: 915, startPoint y: 66, endPoint x: 580, endPoint y: 91, distance: 336.0
click at [603, 93] on div "Все звонки Основной График 0985253745 Экспорт .csv .xls .xlsx 20.05.2025 - 20.0…" at bounding box center [644, 80] width 1286 height 78
paste input "380 63 753 343"
type input "380 63 753 3435"
drag, startPoint x: 884, startPoint y: 67, endPoint x: 619, endPoint y: 98, distance: 267.2
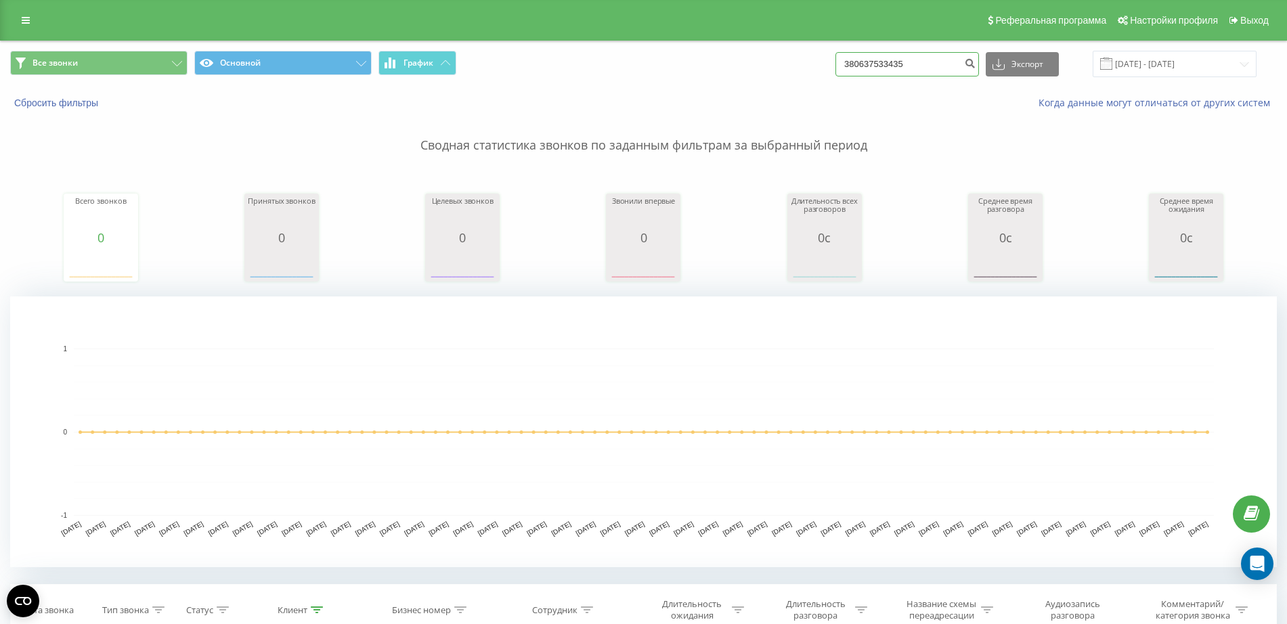
click at [630, 97] on div "Все звонки Основной График 380637533435 Экспорт .csv .xls .xlsx [DATE] - [DATE]…" at bounding box center [644, 80] width 1286 height 78
paste input "0976105116"
type input "0976105116"
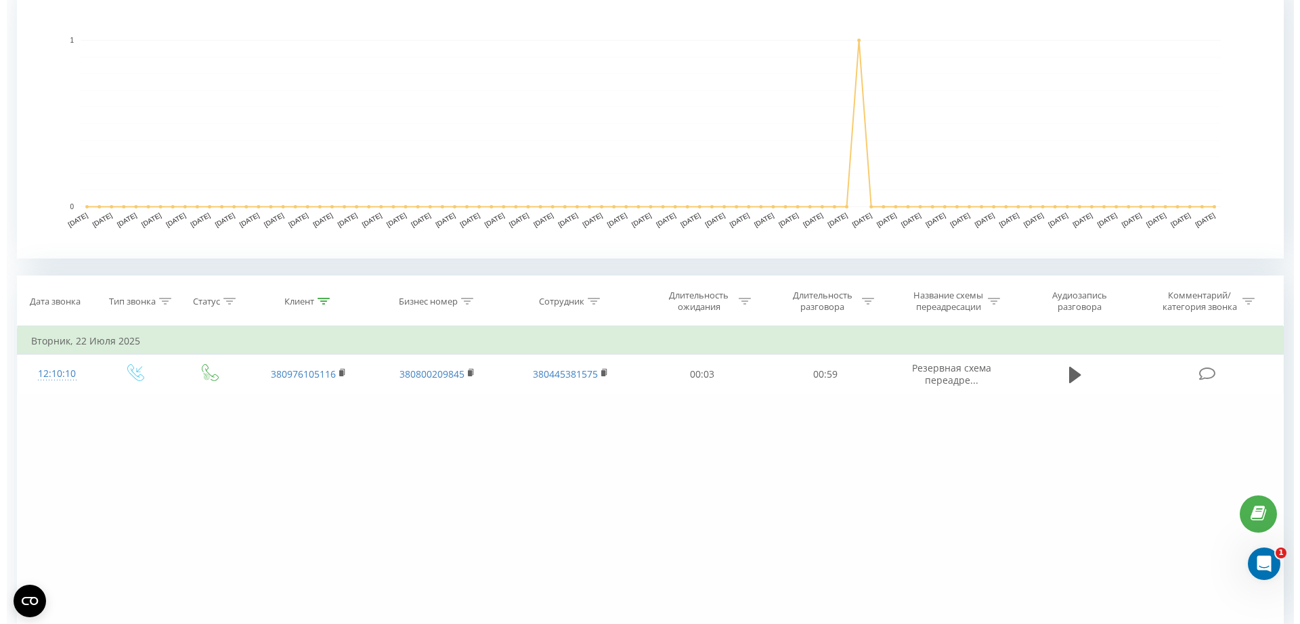
scroll to position [366, 0]
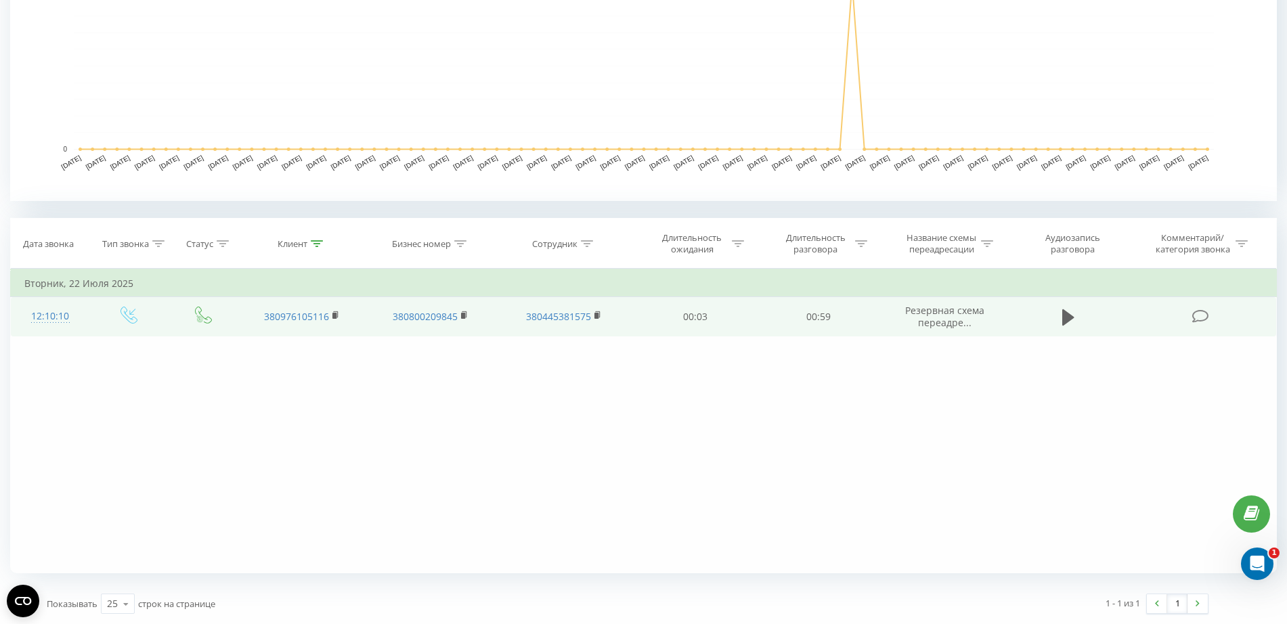
click at [64, 319] on div "12:10:10" at bounding box center [49, 316] width 51 height 26
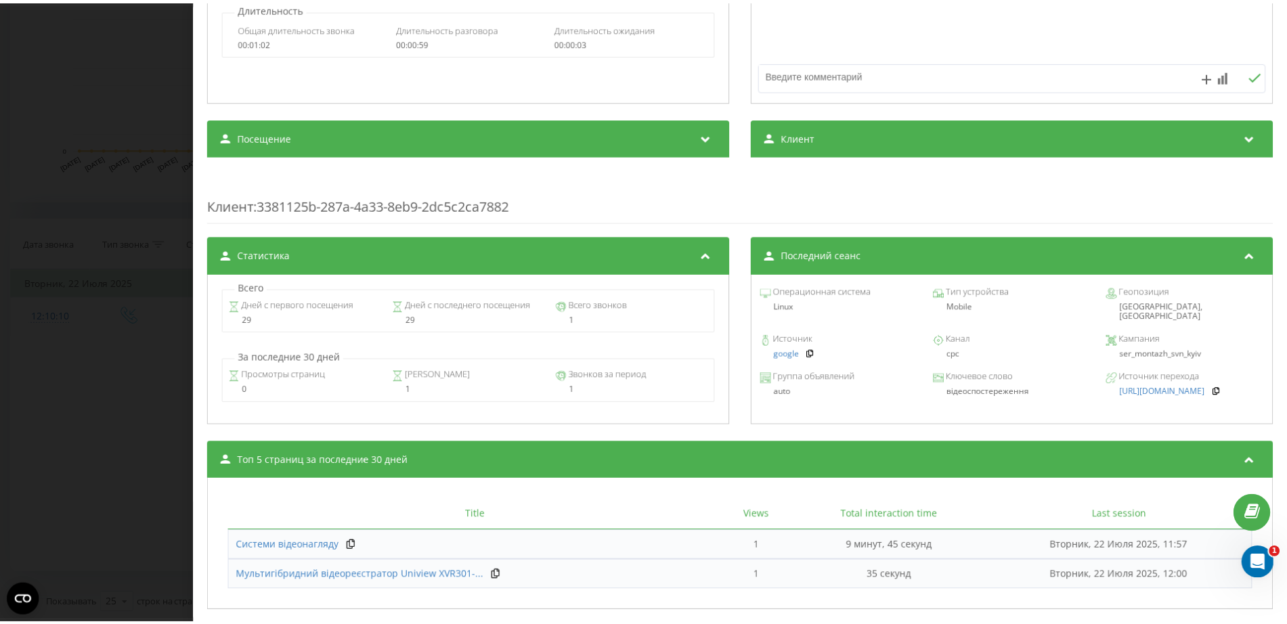
scroll to position [267, 0]
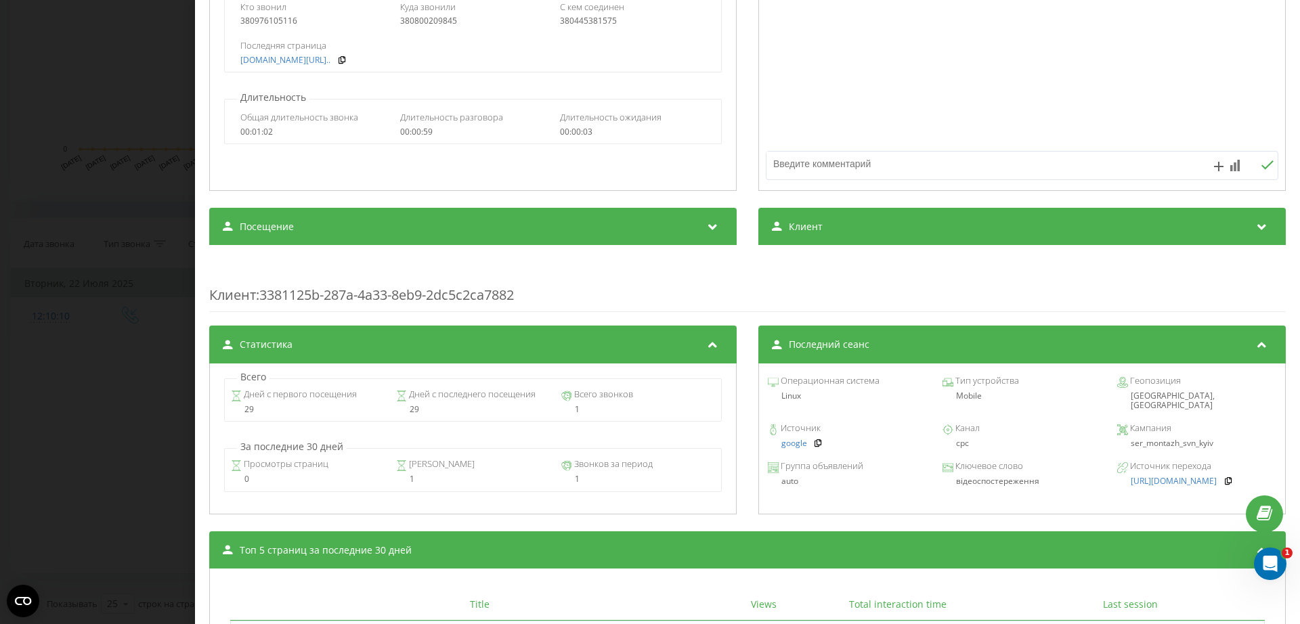
click at [123, 241] on div "Звонок : ua7_-1753175410.8979026 1 x - 00:58 00:00 00:00 Транскрипция 00:00 Доб…" at bounding box center [650, 312] width 1300 height 624
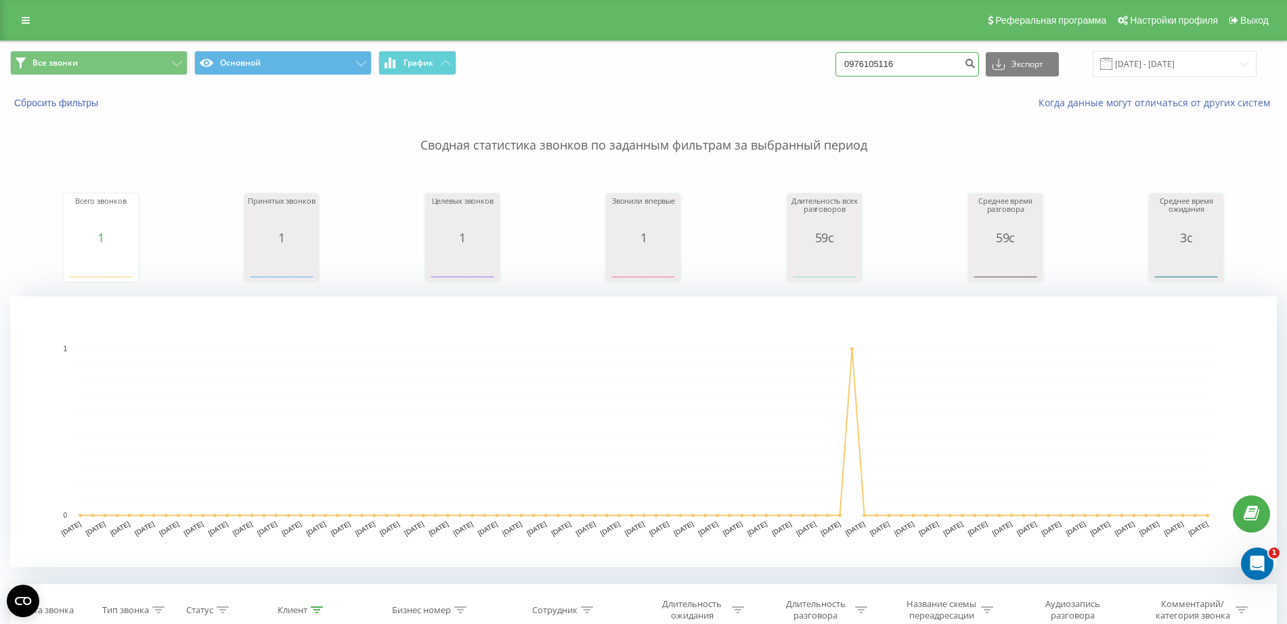
drag, startPoint x: 946, startPoint y: 57, endPoint x: 509, endPoint y: 103, distance: 439.1
click at [510, 103] on div "Все звонки Основной График 0976105116 Экспорт .csv .xls .xlsx 20.05.2025 - 20.0…" at bounding box center [644, 80] width 1286 height 78
paste input "380 67 323 1225"
type input "380 67 323 1225"
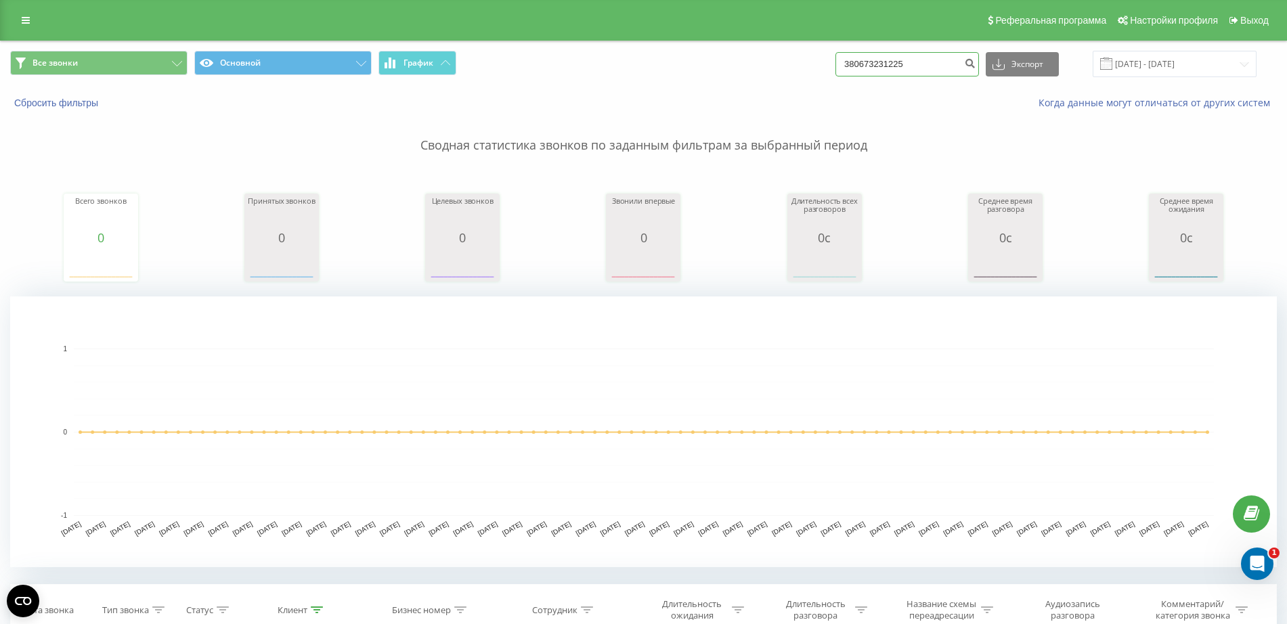
drag, startPoint x: 927, startPoint y: 63, endPoint x: 560, endPoint y: 58, distance: 367.0
click at [611, 68] on div "Все звонки Основной График 380673231225 Экспорт .csv .xls .xlsx 20.05.2025 - 20…" at bounding box center [643, 64] width 1267 height 26
paste input "66 956 1752"
type input "380 66 956 1752"
drag, startPoint x: 938, startPoint y: 53, endPoint x: 784, endPoint y: 72, distance: 154.9
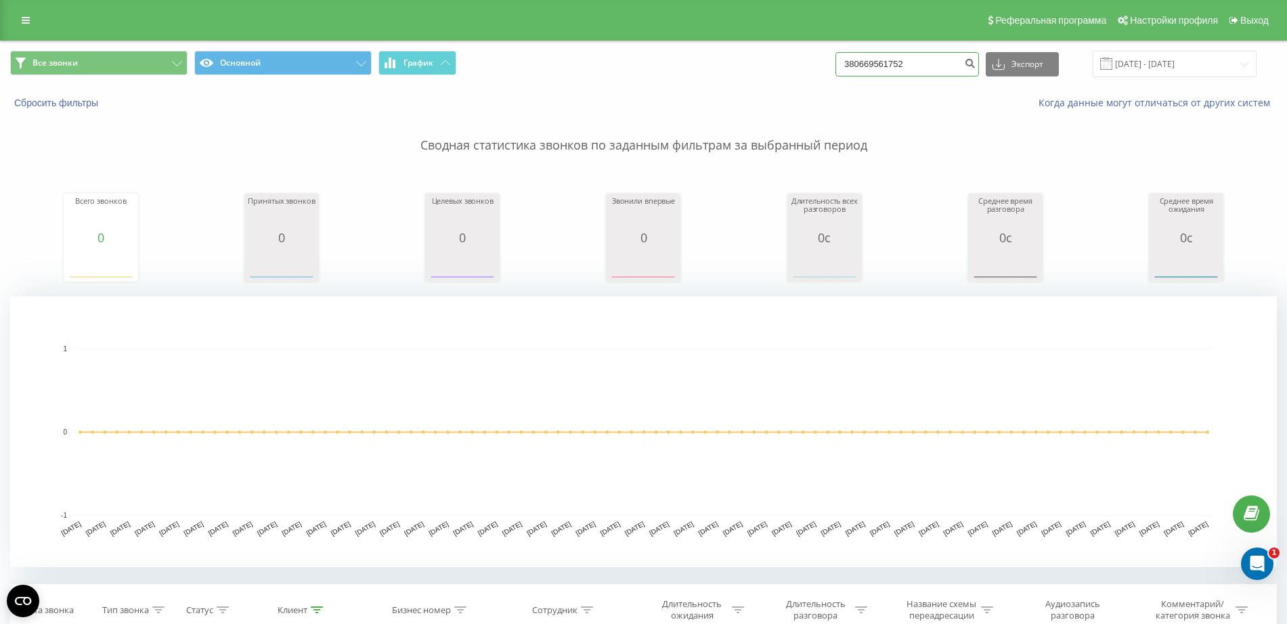
click at [783, 72] on div "Все звонки Основной График 380669561752 Экспорт .csv .xls .xlsx [DATE] - [DATE]" at bounding box center [643, 64] width 1267 height 26
paste input "380 66 578 7509"
type input "380 66 578 7509"
drag, startPoint x: 919, startPoint y: 70, endPoint x: 797, endPoint y: 71, distance: 122.5
click at [797, 70] on div "Все звонки Основной График 380665787509 Экспорт .csv .xls .xlsx 20.05.2025 - 20…" at bounding box center [643, 64] width 1267 height 26
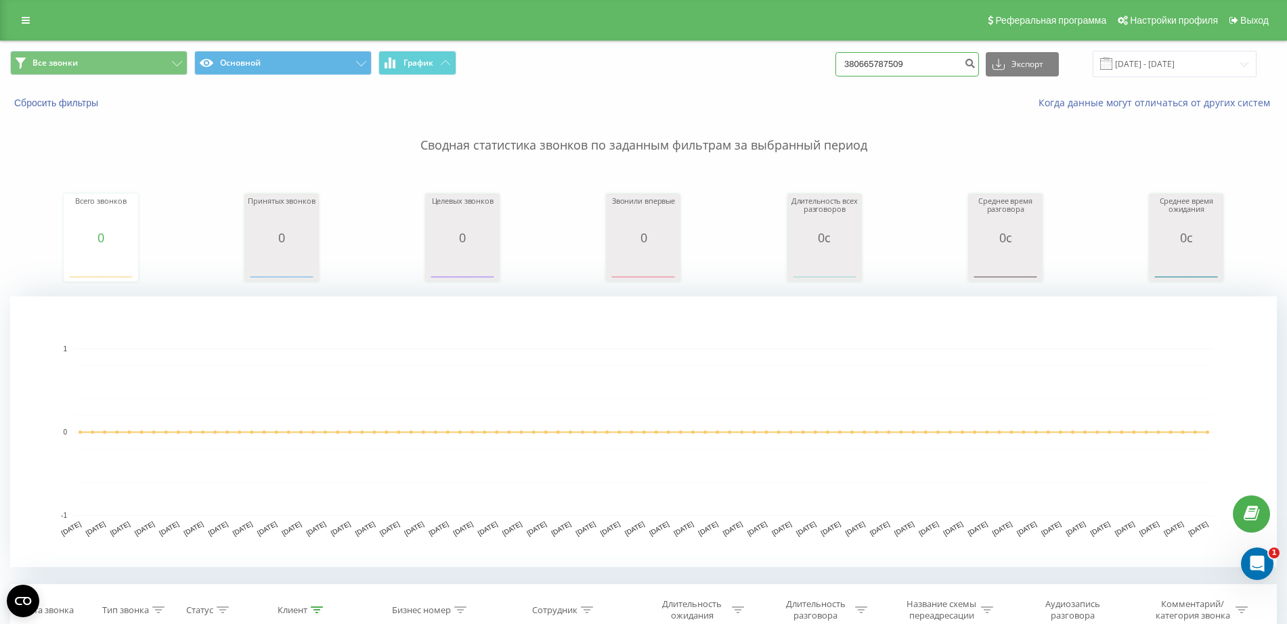
paste input "380 68 640 23"
type input "380 68 640 2309"
drag, startPoint x: 940, startPoint y: 62, endPoint x: 626, endPoint y: 60, distance: 314.2
click at [628, 60] on div "Все звонки Основной График 380686402309 Экспорт .csv .xls .xlsx [DATE] - [DATE]" at bounding box center [643, 64] width 1267 height 26
paste input "97 319 379"
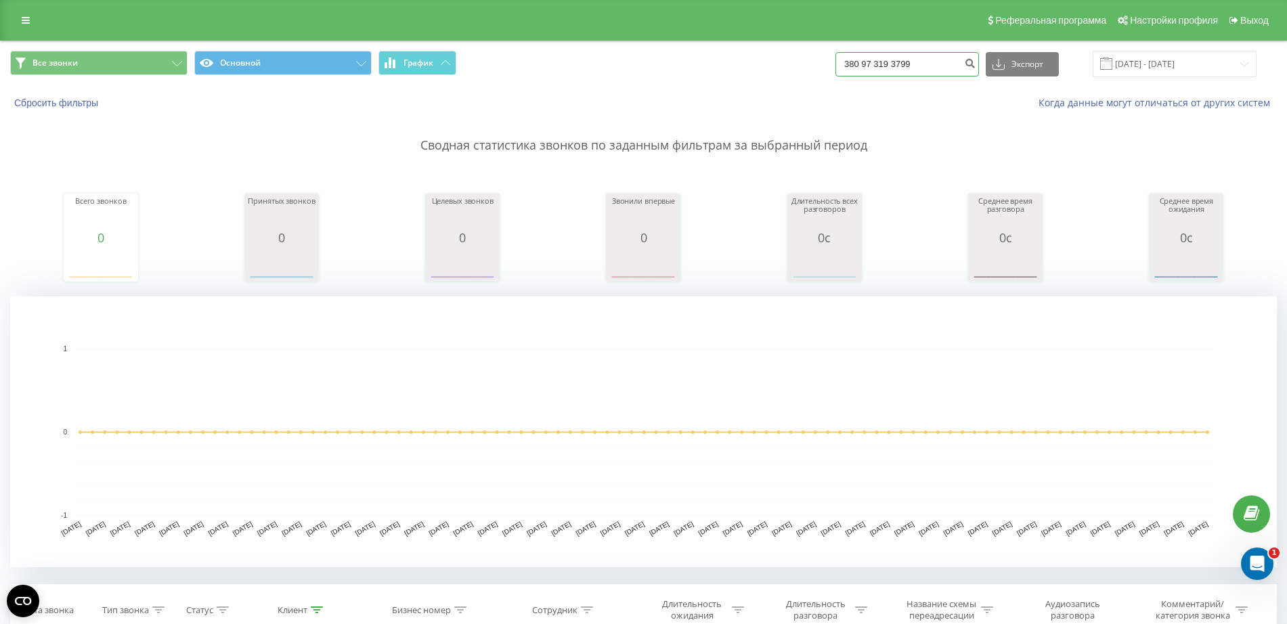
type input "380 97 319 3799"
drag, startPoint x: 947, startPoint y: 74, endPoint x: 587, endPoint y: 114, distance: 362.5
click at [587, 114] on div "Все звонки Основной График 380973193799 Экспорт .csv .xls .xlsx 20.05.2025 - 20…" at bounding box center [643, 495] width 1267 height 909
paste input "380 4863 65270"
type input "380 4863 65270"
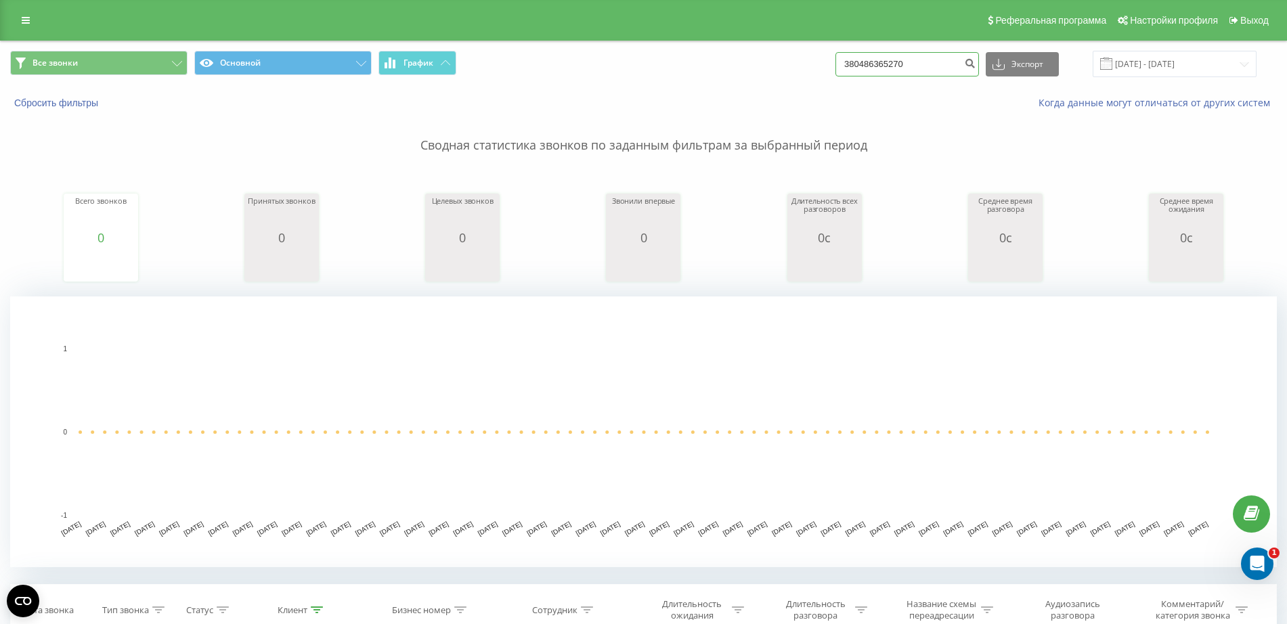
drag, startPoint x: 946, startPoint y: 68, endPoint x: 512, endPoint y: 120, distance: 437.1
click at [518, 120] on div "Все звонки Основной График 380486365270 Экспорт .csv .xls .xlsx [DATE] - [DATE]…" at bounding box center [643, 495] width 1267 height 909
paste input "380 50 456 7633"
type input "380 50 456 7633"
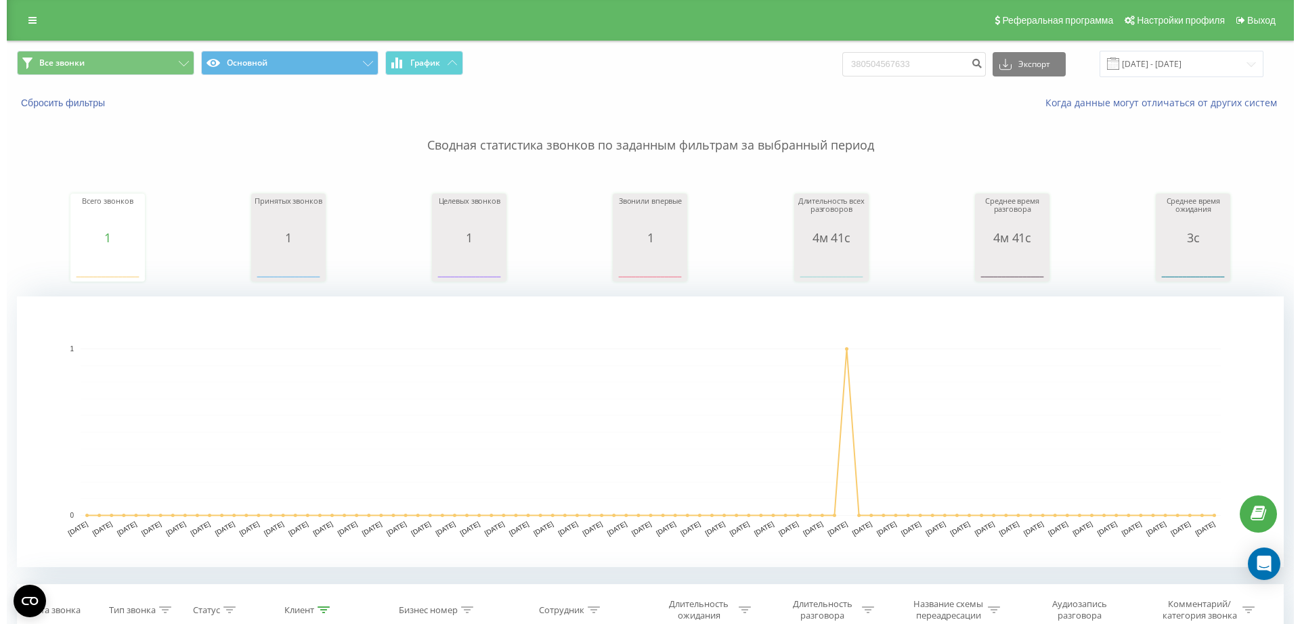
scroll to position [366, 0]
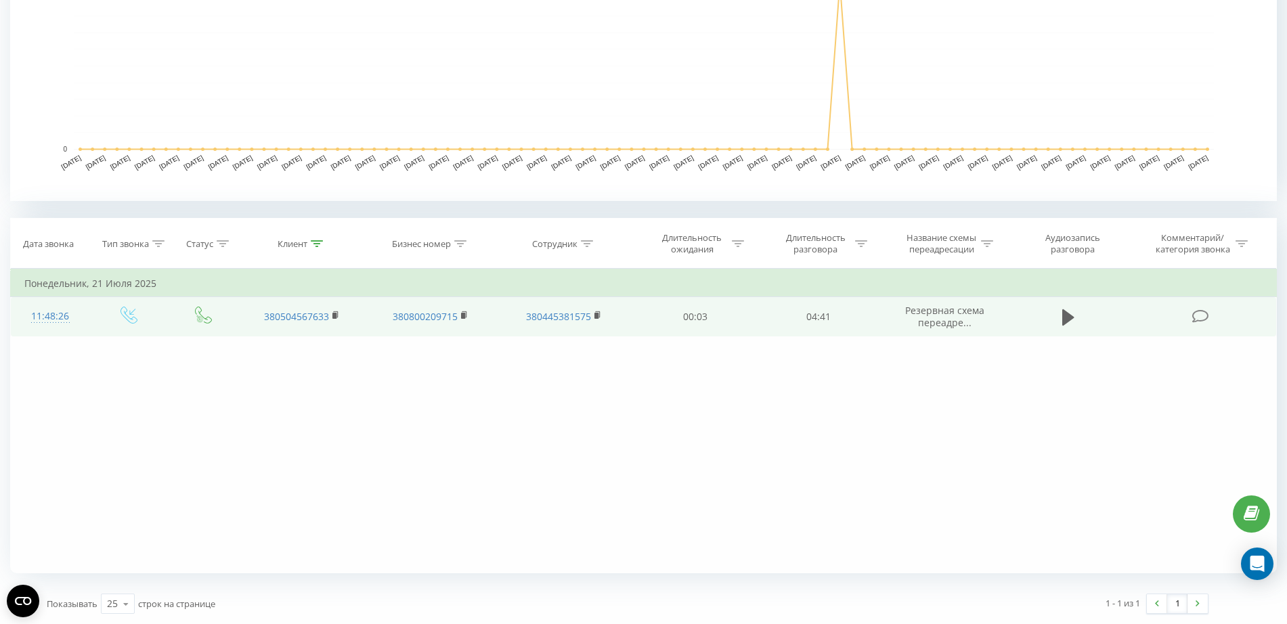
click at [67, 315] on div "11:48:26" at bounding box center [49, 316] width 51 height 26
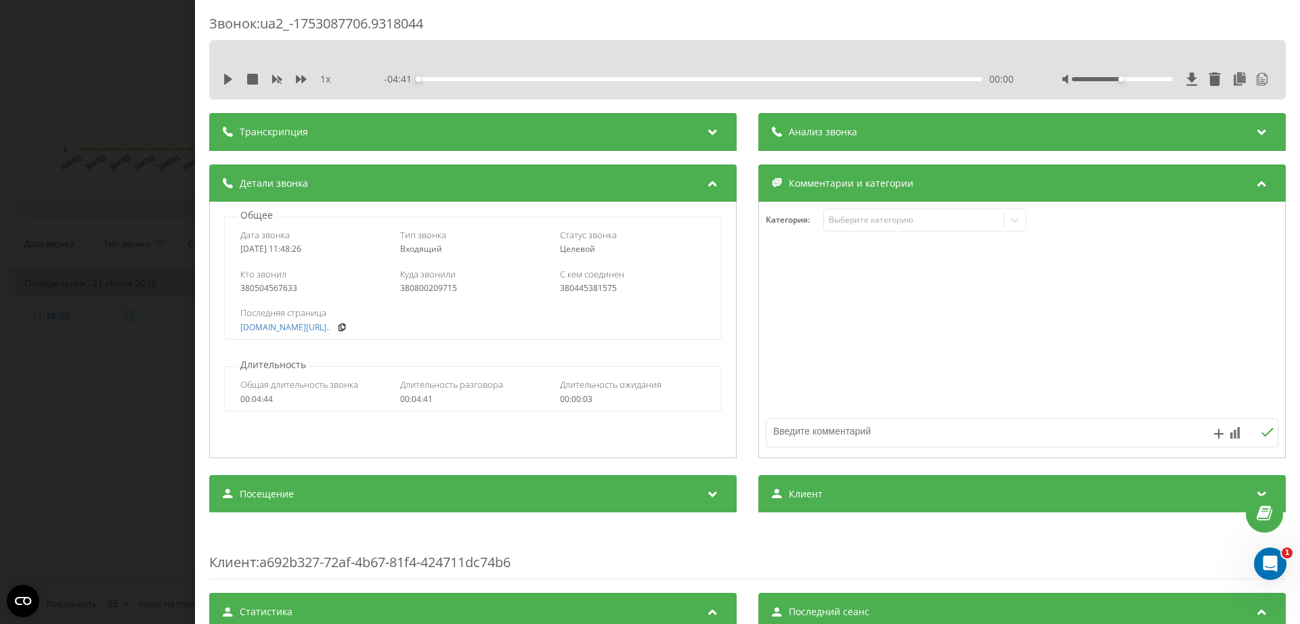
click at [23, 213] on div "Звонок : ua2_-1753087706.9318044 1 x - 04:41 00:00 00:00 Транскрипция 00:00 Доб…" at bounding box center [650, 312] width 1300 height 624
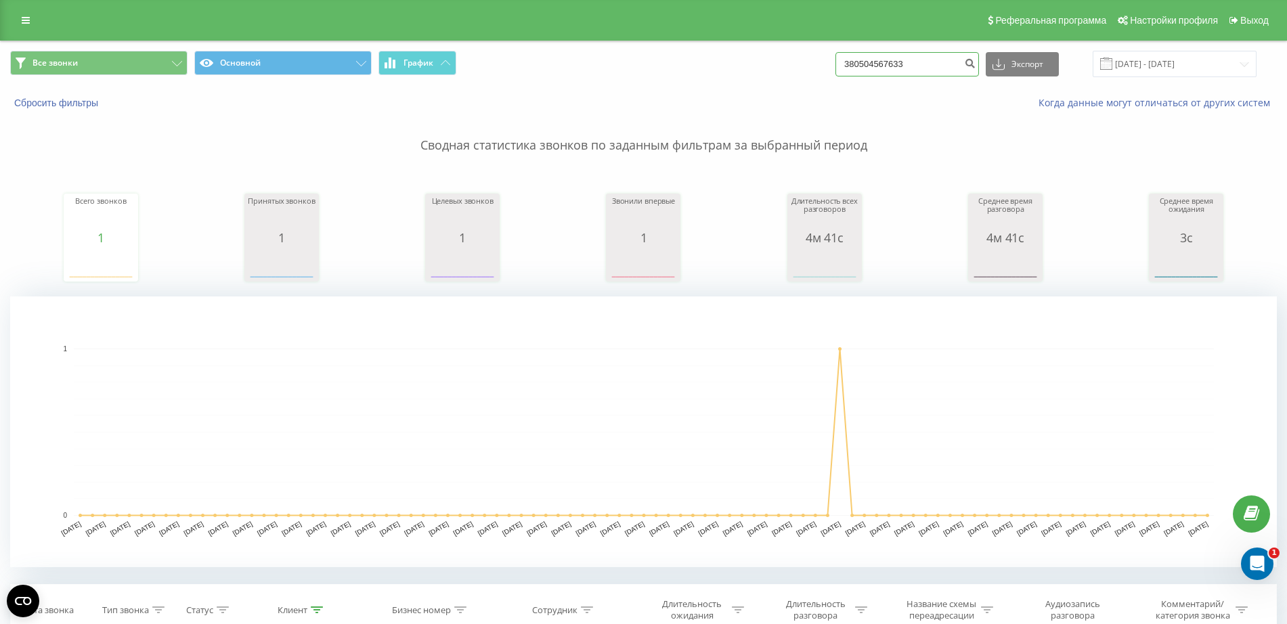
drag, startPoint x: 882, startPoint y: 72, endPoint x: 724, endPoint y: 95, distance: 160.2
click at [724, 95] on div "Все звонки Основной График 380504567633 Экспорт .csv .xls .xlsx 20.05.2025 - 20…" at bounding box center [644, 80] width 1286 height 78
paste input "93 484 7994"
type input "380 93 484 7994"
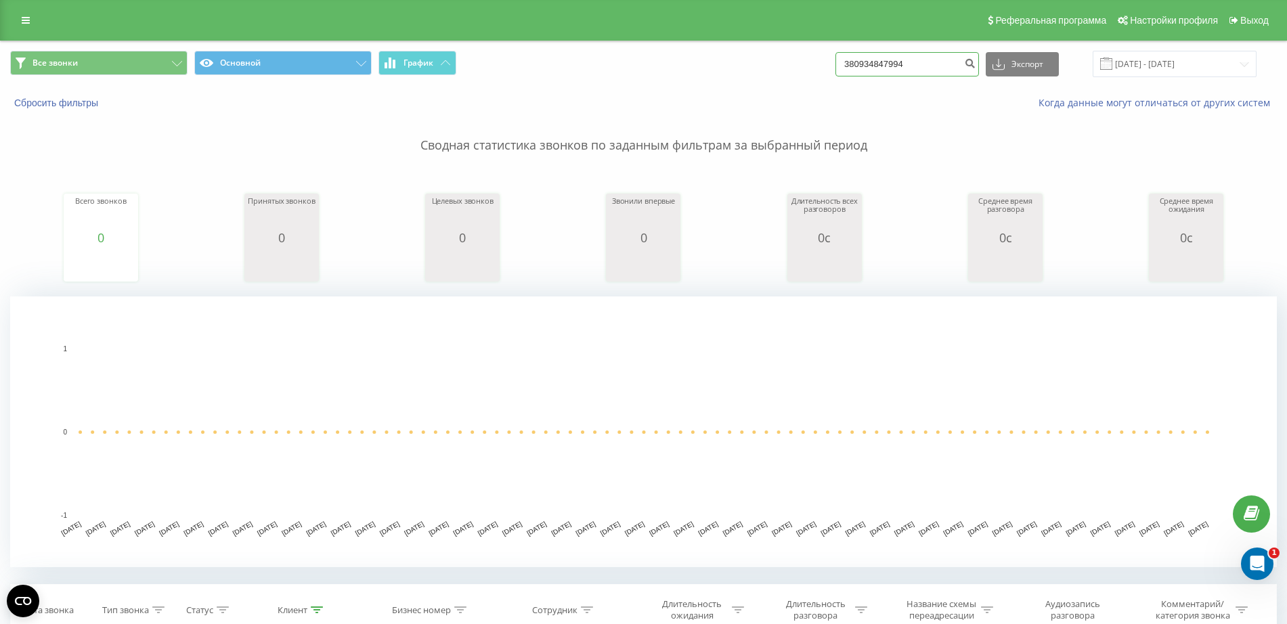
drag, startPoint x: 934, startPoint y: 61, endPoint x: 714, endPoint y: 58, distance: 219.4
click at [714, 58] on div "Все звонки Основной График 380934847994 Экспорт .csv .xls .xlsx [DATE] - [DATE]" at bounding box center [643, 64] width 1267 height 26
paste input "68 344 1961"
type input "380 68 344 1961"
drag, startPoint x: 911, startPoint y: 67, endPoint x: 741, endPoint y: 68, distance: 169.9
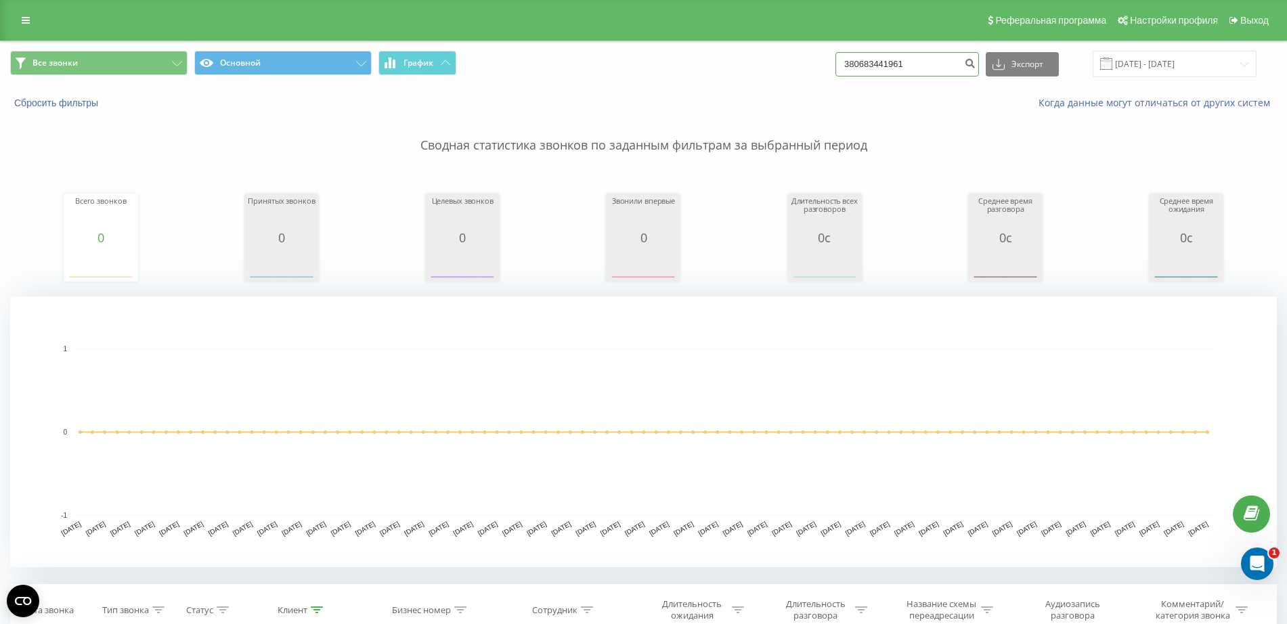
click at [741, 68] on div "Все звонки Основной График 380683441961 Экспорт .csv .xls .xlsx [DATE] - [DATE]" at bounding box center [643, 64] width 1267 height 26
paste input "97 476 2765"
type input "380 97 476 2765"
drag, startPoint x: 923, startPoint y: 67, endPoint x: 598, endPoint y: 88, distance: 325.0
click at [598, 88] on div "Все звонки Основной График 380974762765 Экспорт .csv .xls .xlsx 20.05.2025 - 20…" at bounding box center [644, 80] width 1286 height 78
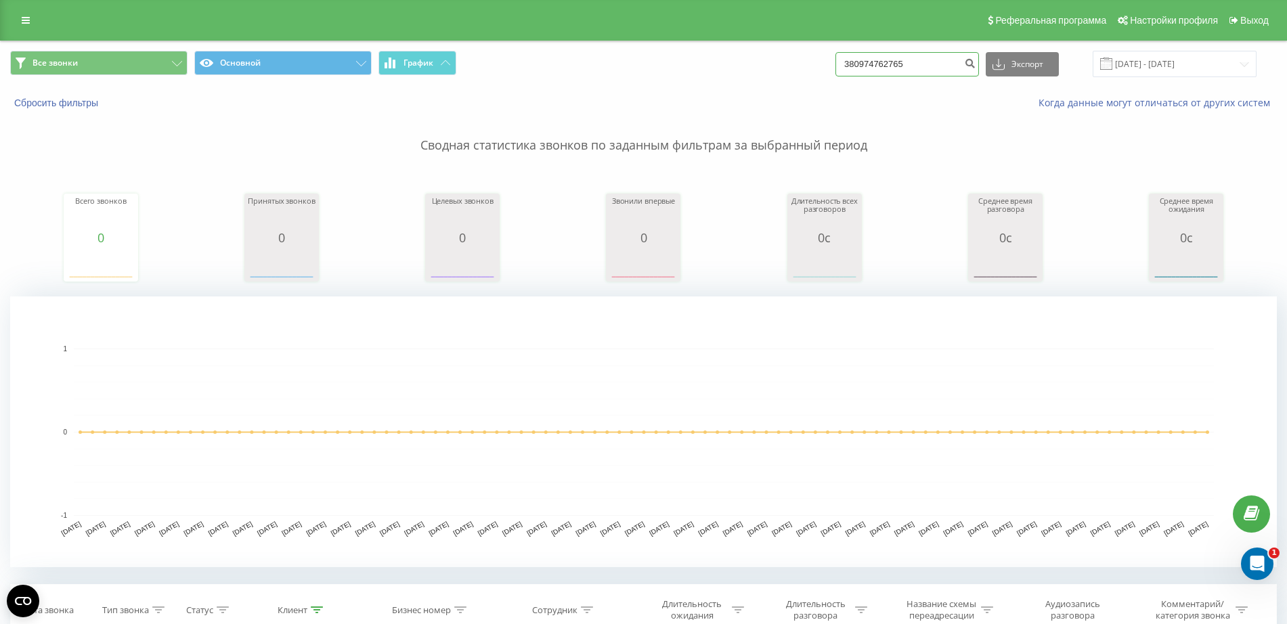
paste input "98 032 5988"
type input "380 98 032 5988"
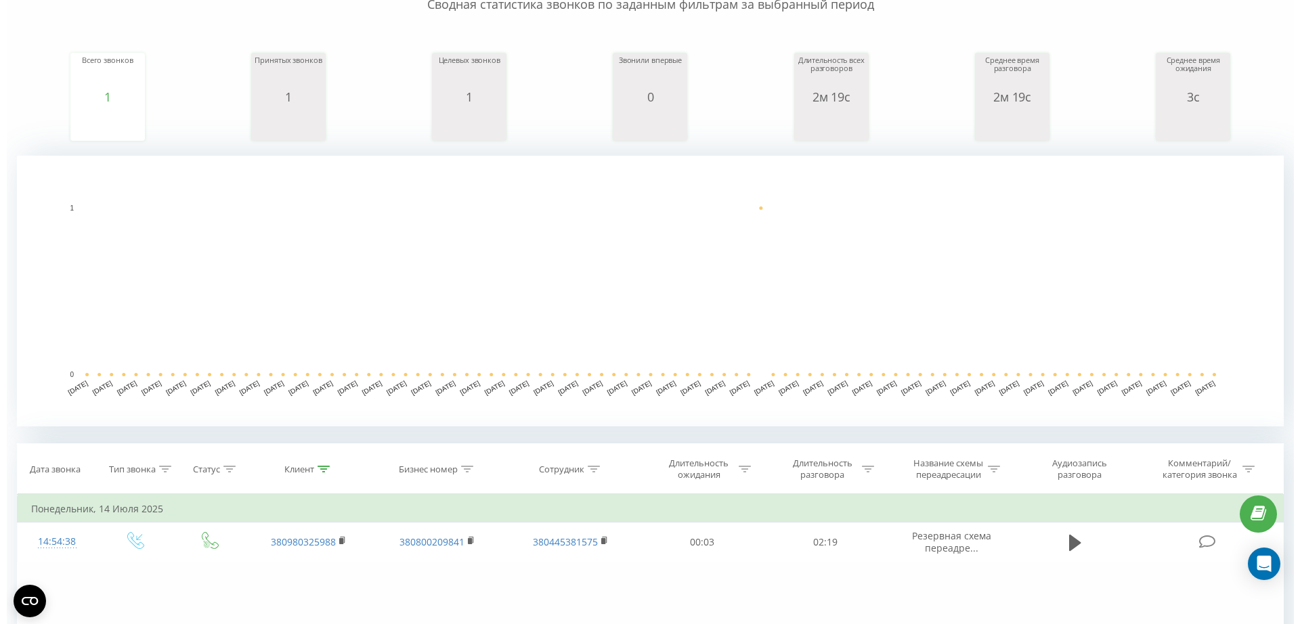
scroll to position [254, 0]
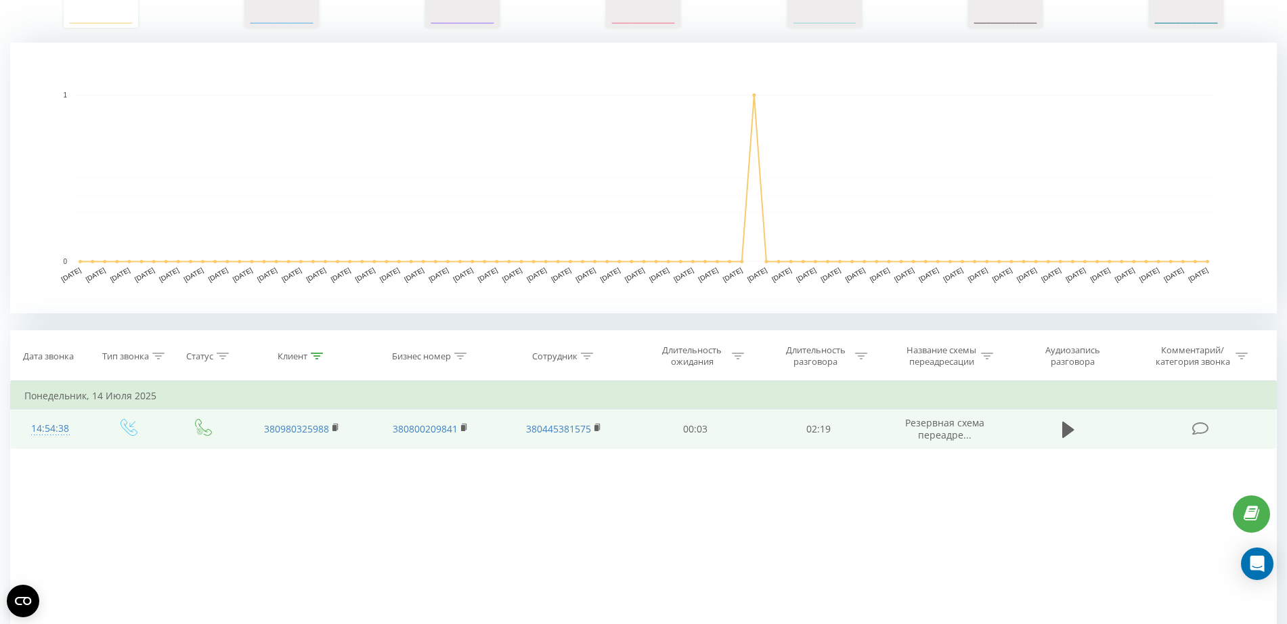
click at [45, 428] on div "14:54:38" at bounding box center [49, 429] width 51 height 26
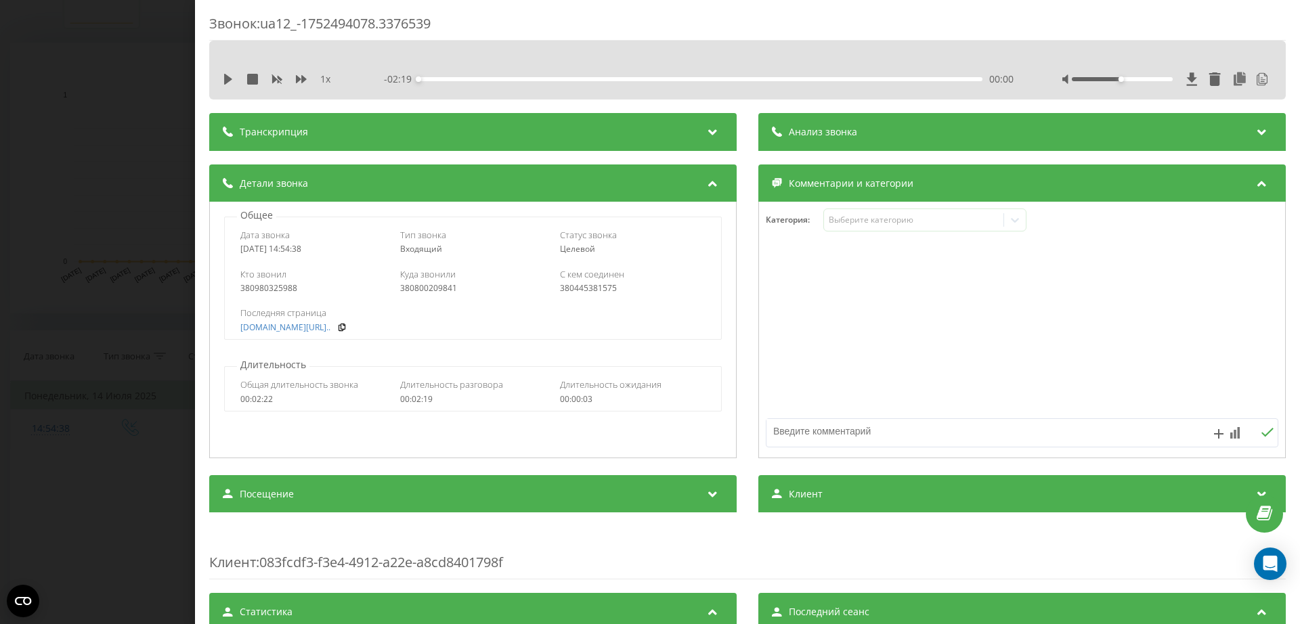
click at [213, 119] on div "Транскрипция" at bounding box center [472, 132] width 527 height 38
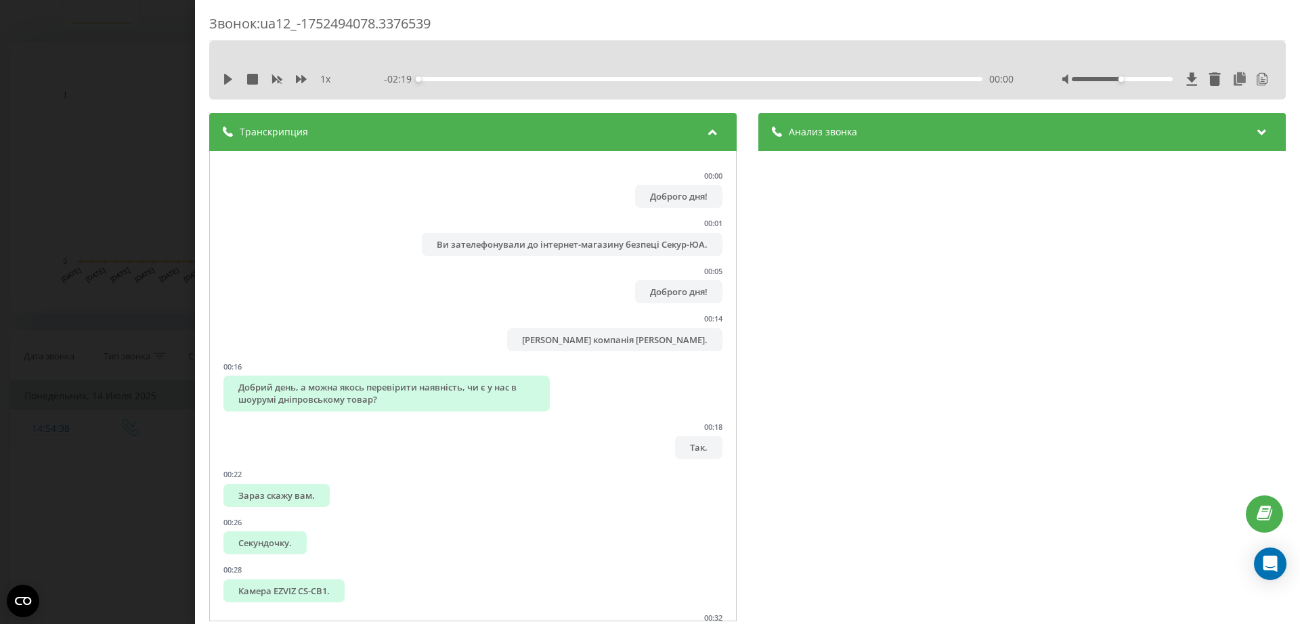
click at [157, 95] on div "Звонок : ua12_-1752494078.3376539 1 x - 02:19 00:00 00:00 Транскрипция 00:00 До…" at bounding box center [650, 312] width 1300 height 624
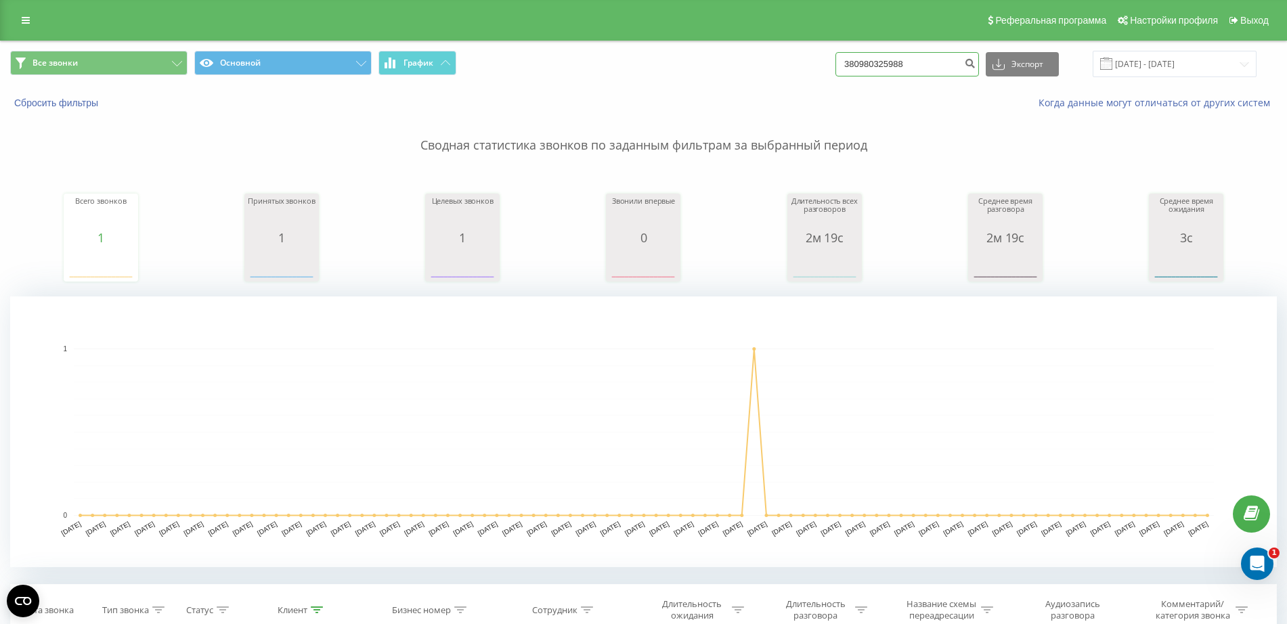
drag, startPoint x: 925, startPoint y: 60, endPoint x: 694, endPoint y: 55, distance: 230.9
click at [694, 55] on div "Все звонки Основной График 380980325988 Экспорт .csv .xls .xlsx 20.05.2025 - 20…" at bounding box center [643, 64] width 1267 height 26
paste input "50 440 2293"
type input "380 50 440 2293"
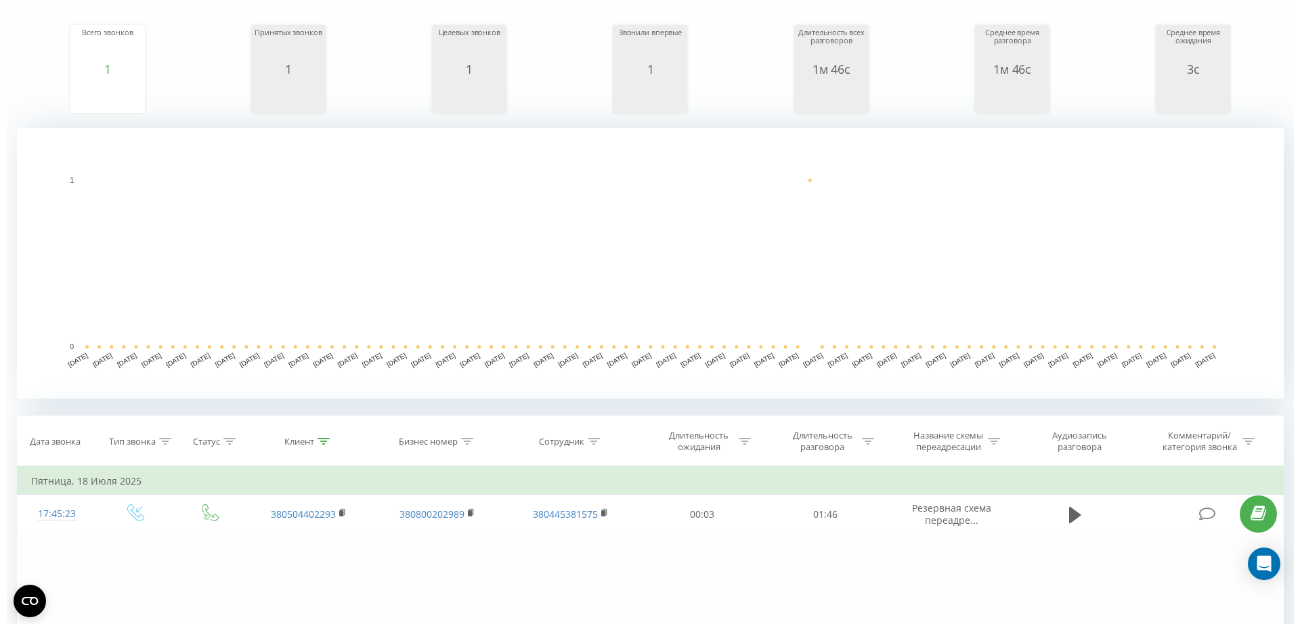
scroll to position [339, 0]
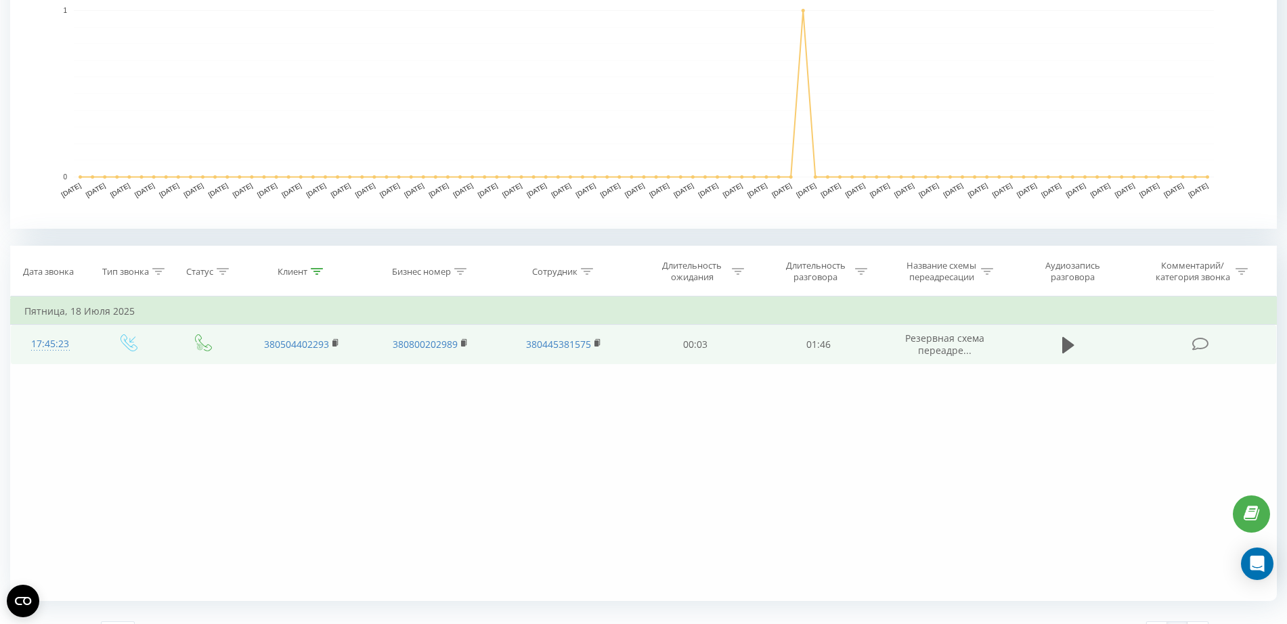
click at [48, 340] on div "17:45:23" at bounding box center [49, 344] width 51 height 26
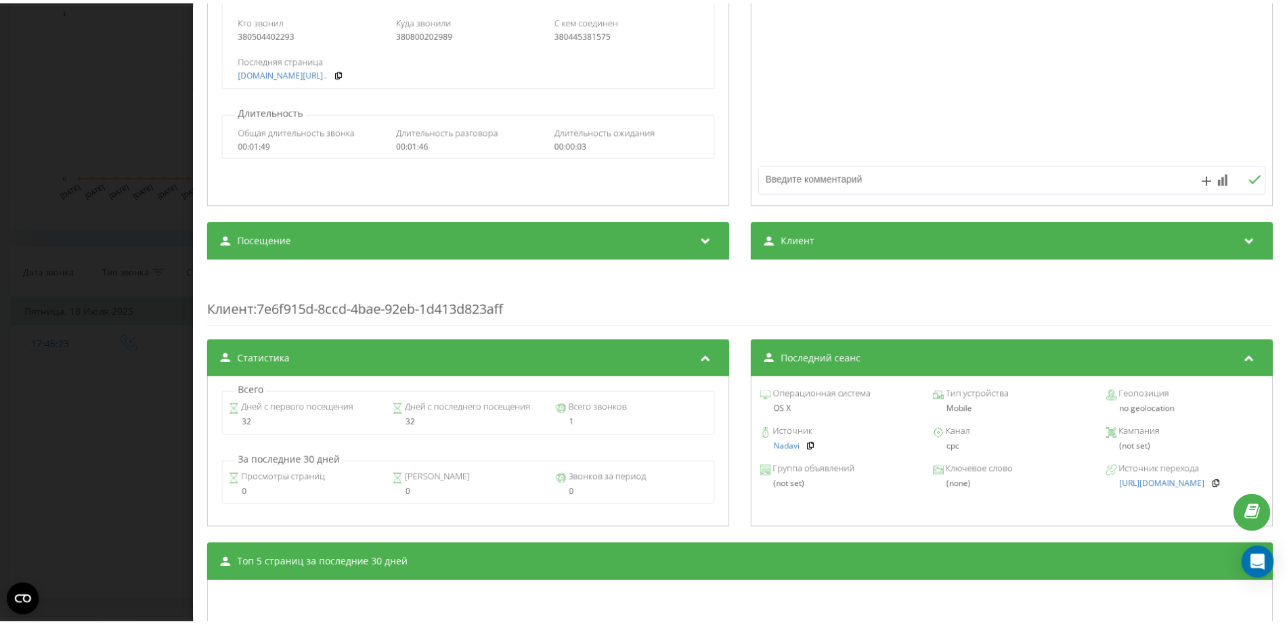
scroll to position [254, 0]
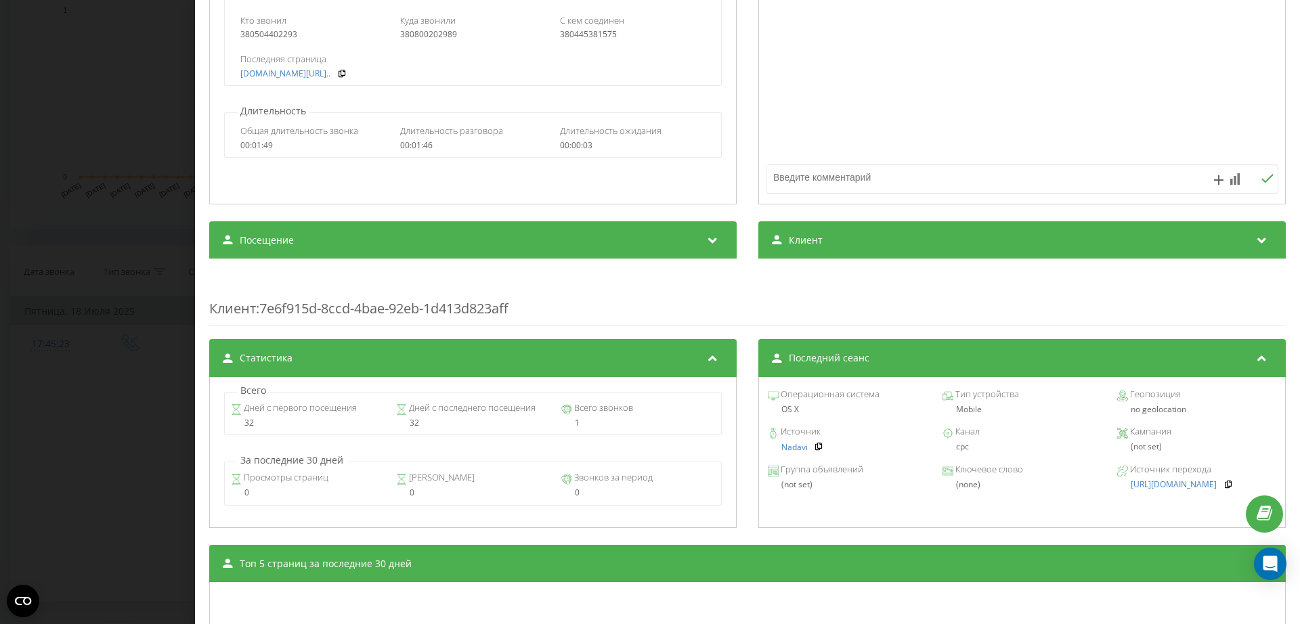
click at [73, 196] on div "Звонок : ua10_-1752849923.8701752 1 x - 01:46 00:00 00:00 Транскрипция 00:00 До…" at bounding box center [650, 312] width 1300 height 624
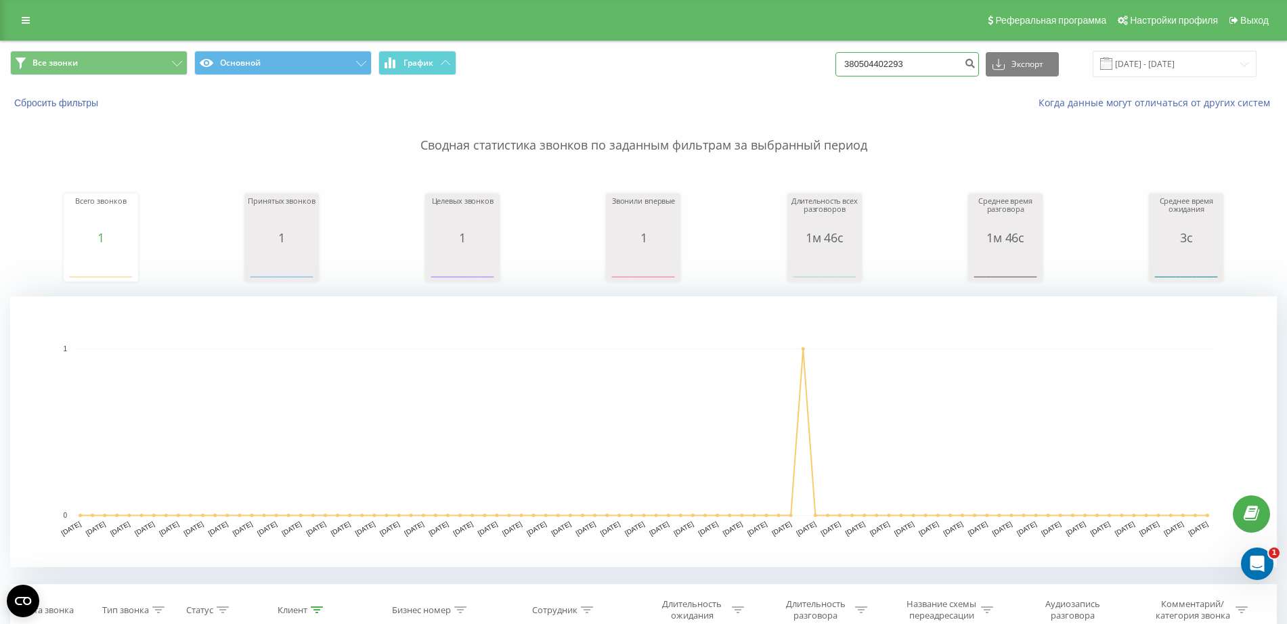
drag, startPoint x: 923, startPoint y: 66, endPoint x: 728, endPoint y: 61, distance: 195.0
click at [728, 61] on div "Все звонки Основной График 380504402293 Экспорт .csv .xls .xlsx 20.05.2025 - 20…" at bounding box center [643, 64] width 1267 height 26
paste input "67 921 0150"
type input "380 67 921 0150"
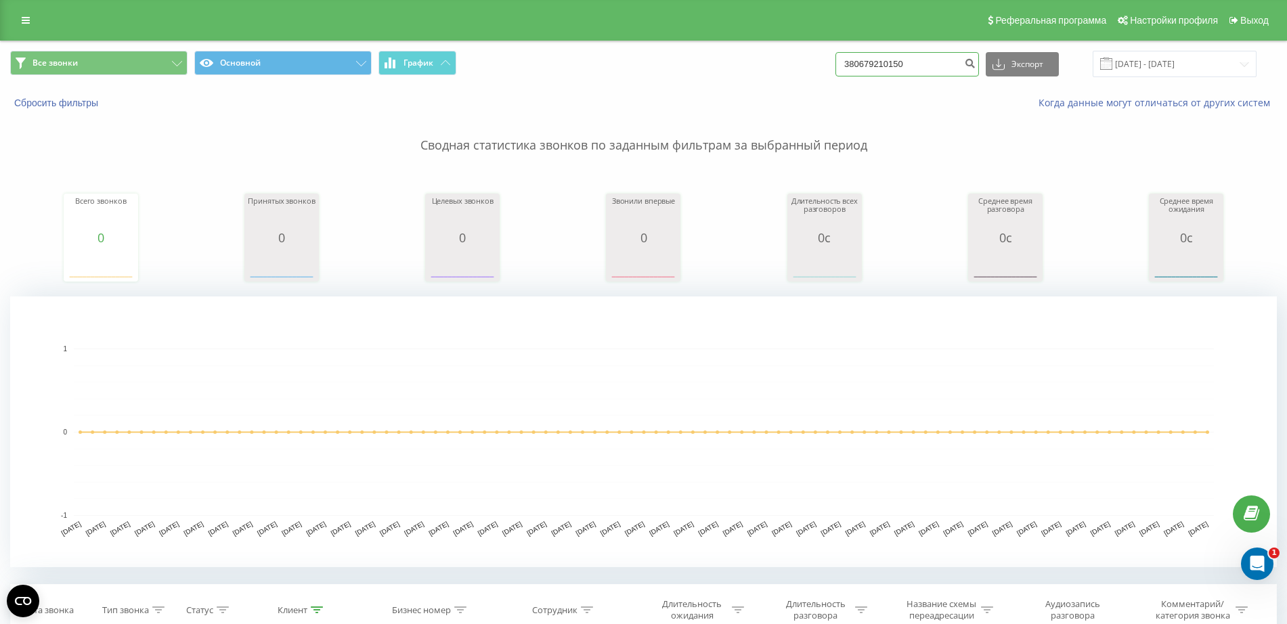
drag, startPoint x: 932, startPoint y: 57, endPoint x: 762, endPoint y: 64, distance: 170.7
click at [762, 63] on div "Все звонки Основной График 380679210150 Экспорт .csv .xls .xlsx [DATE] - [DATE]" at bounding box center [643, 64] width 1267 height 26
paste input "95 859 6011"
click at [898, 65] on input "380 95 859 6011" at bounding box center [907, 64] width 144 height 24
type input "380 95 859 6011"
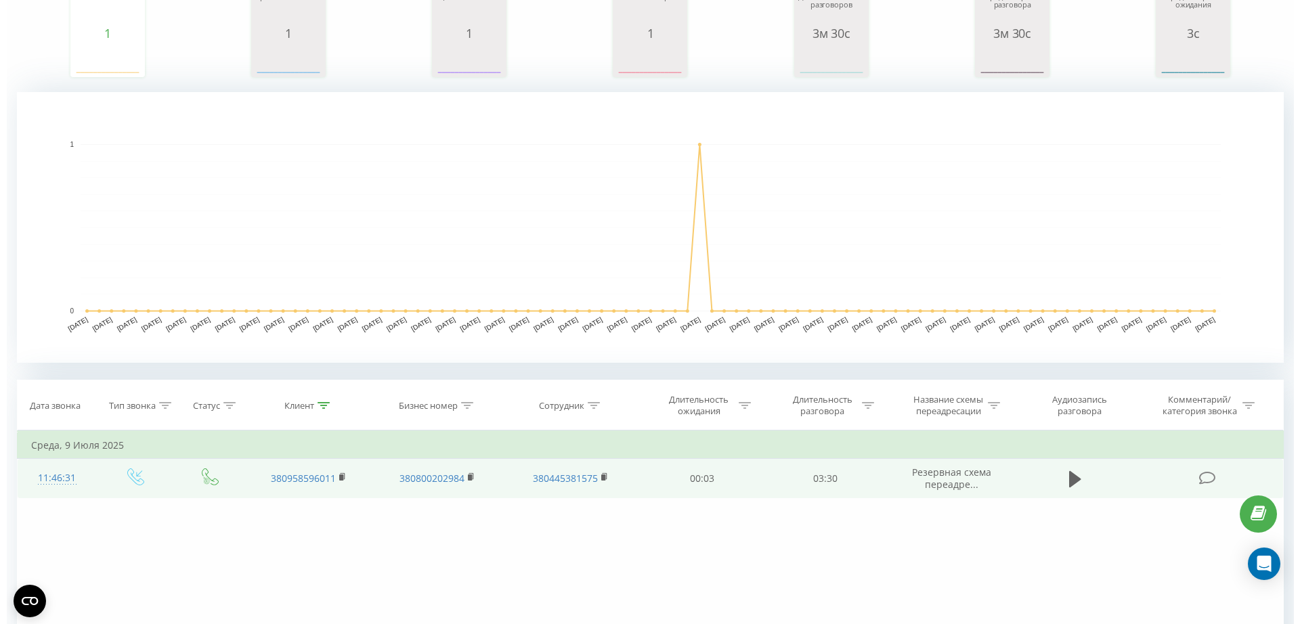
scroll to position [339, 0]
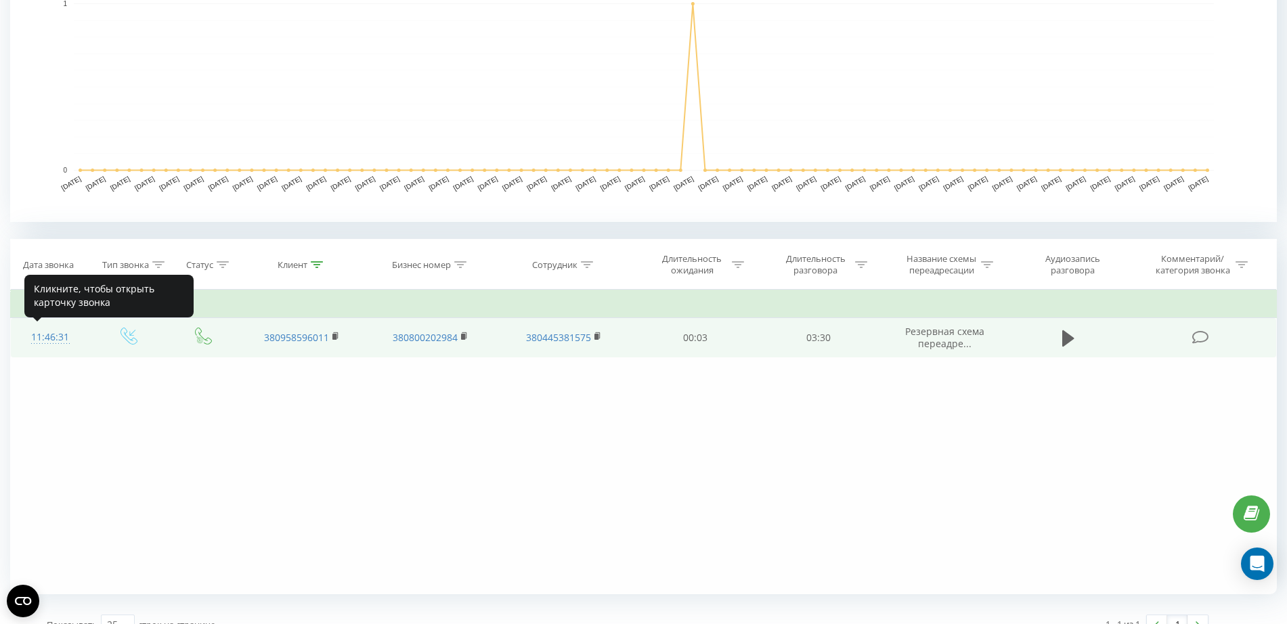
click at [62, 334] on div "11:46:31" at bounding box center [49, 337] width 51 height 26
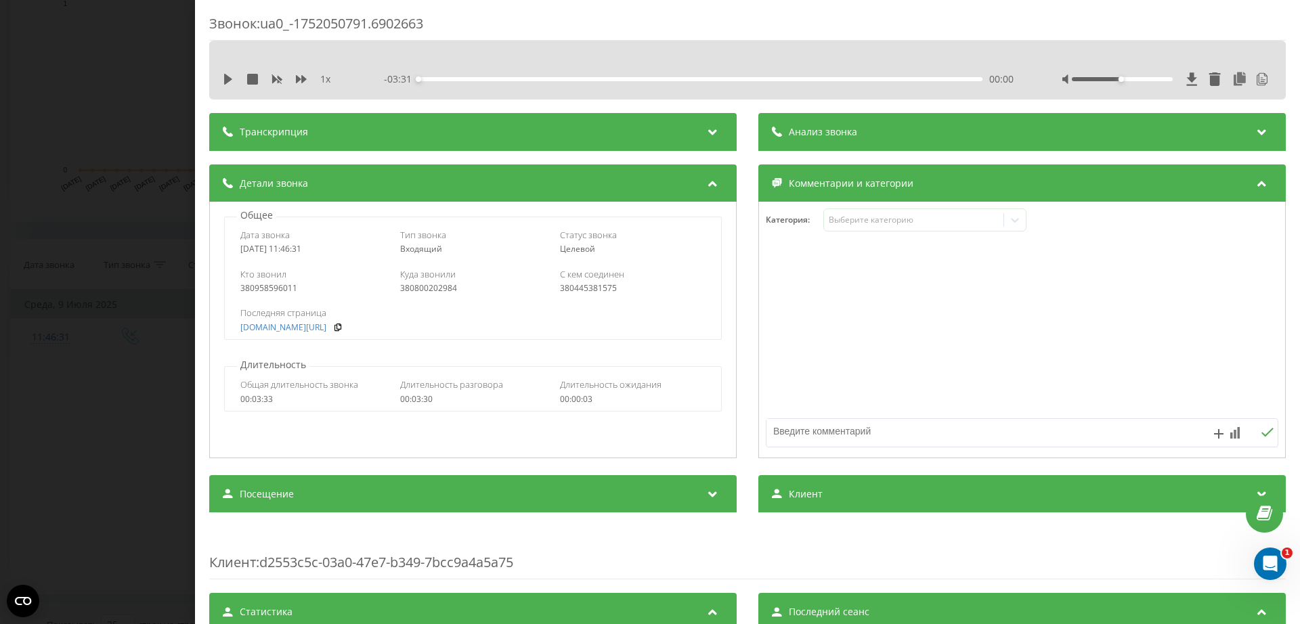
click at [177, 160] on div "Звонок : ua0_-1752050791.6902663 1 x - 03:31 00:00 00:00 Транскрипция 00:00 Доб…" at bounding box center [650, 312] width 1300 height 624
